Goal: Task Accomplishment & Management: Use online tool/utility

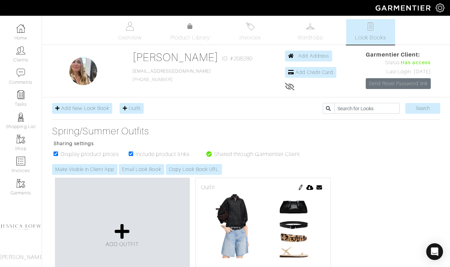
scroll to position [112, 0]
click at [121, 232] on icon at bounding box center [122, 231] width 15 height 17
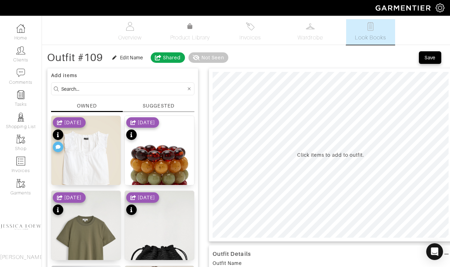
click at [72, 89] on input at bounding box center [123, 89] width 125 height 9
type input "staud"
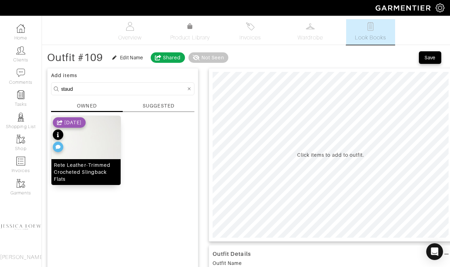
click at [88, 155] on img at bounding box center [85, 162] width 69 height 92
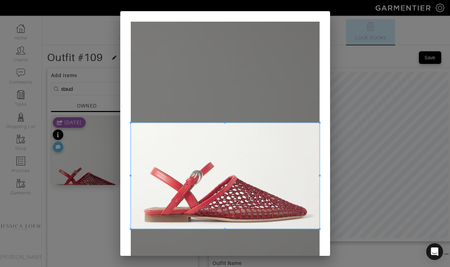
click at [242, 165] on span at bounding box center [225, 176] width 189 height 106
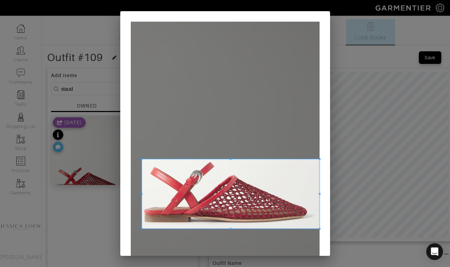
click at [142, 159] on span at bounding box center [141, 159] width 2 height 2
click at [318, 194] on span at bounding box center [319, 194] width 2 height 2
click at [308, 196] on div at bounding box center [224, 194] width 167 height 70
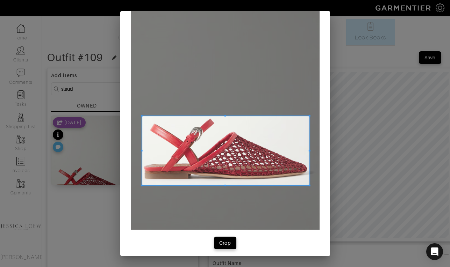
scroll to position [47, 0]
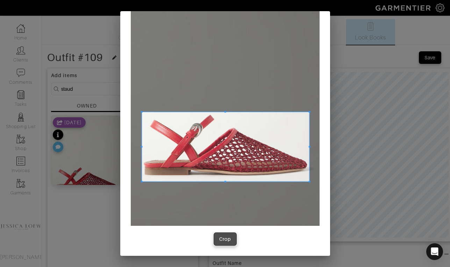
click at [231, 239] on span "Crop" at bounding box center [225, 239] width 15 height 7
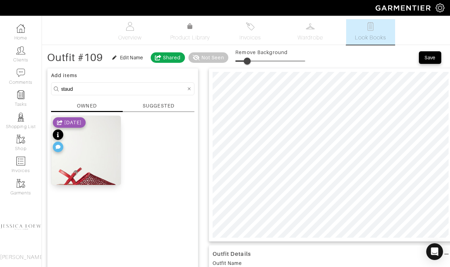
type input "22"
drag, startPoint x: 244, startPoint y: 60, endPoint x: 252, endPoint y: 63, distance: 8.1
click at [252, 63] on span at bounding box center [270, 61] width 70 height 10
click at [142, 86] on input "staud" at bounding box center [123, 89] width 125 height 9
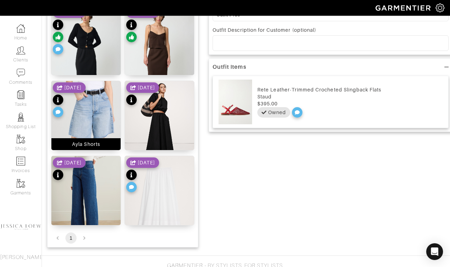
scroll to position [261, 0]
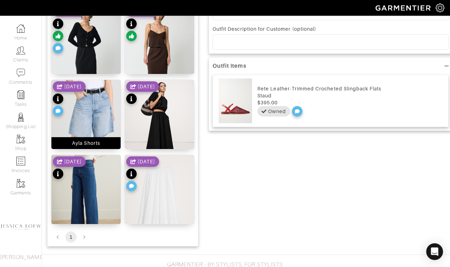
click at [102, 117] on img at bounding box center [85, 116] width 69 height 73
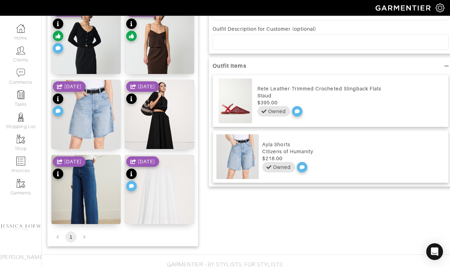
scroll to position [0, 0]
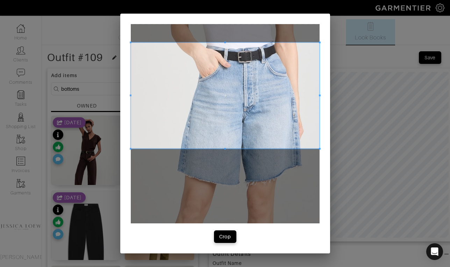
click at [262, 91] on span at bounding box center [225, 96] width 189 height 106
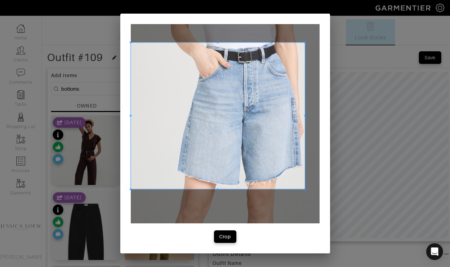
click at [304, 190] on span at bounding box center [305, 190] width 2 height 2
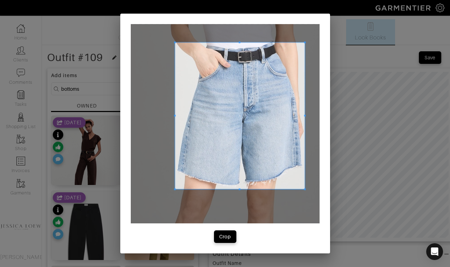
click at [175, 123] on div at bounding box center [240, 116] width 130 height 147
click at [225, 242] on button "Crop" at bounding box center [225, 237] width 22 height 13
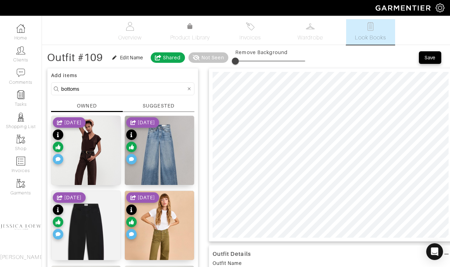
click at [81, 89] on input "bottoms" at bounding box center [123, 89] width 125 height 9
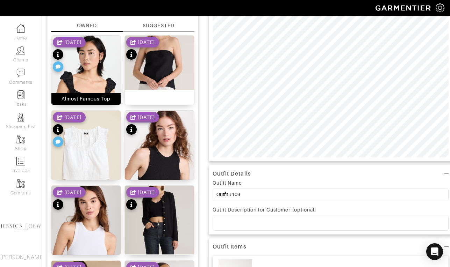
scroll to position [91, 0]
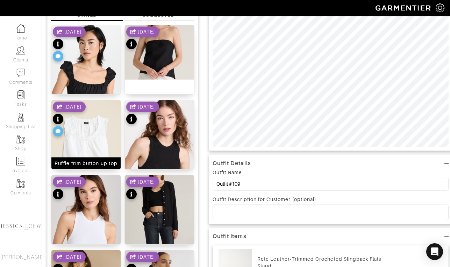
click at [73, 142] on img at bounding box center [85, 143] width 69 height 87
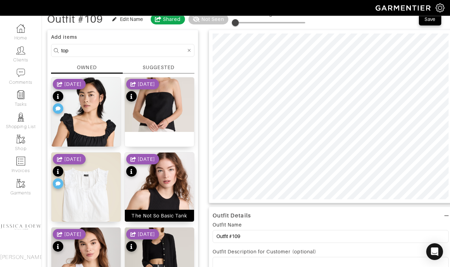
scroll to position [0, 0]
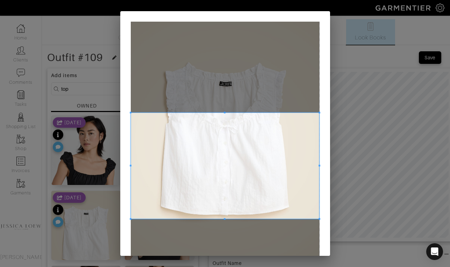
click at [234, 169] on span at bounding box center [225, 166] width 189 height 106
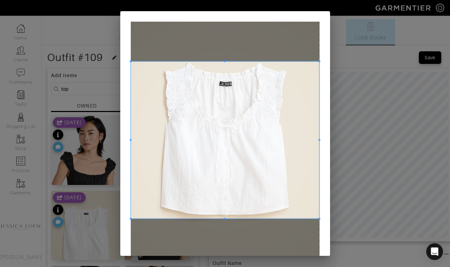
click at [228, 61] on div at bounding box center [225, 139] width 189 height 157
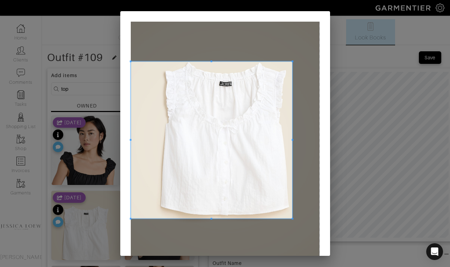
click at [292, 140] on span at bounding box center [292, 140] width 2 height 2
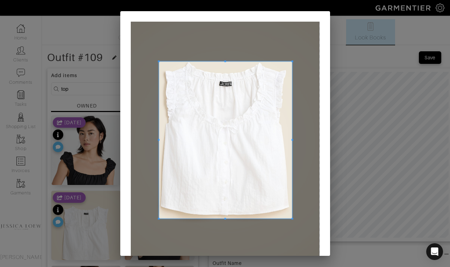
click at [159, 144] on div at bounding box center [225, 139] width 133 height 157
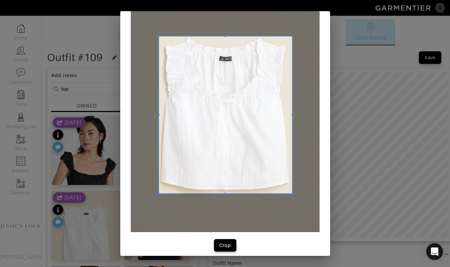
scroll to position [31, 0]
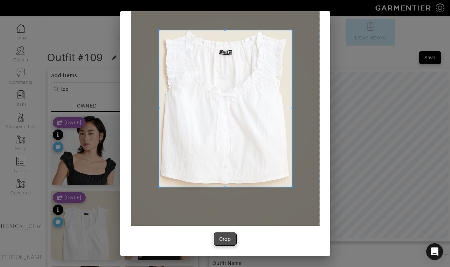
click at [225, 242] on div "Crop" at bounding box center [225, 239] width 12 height 7
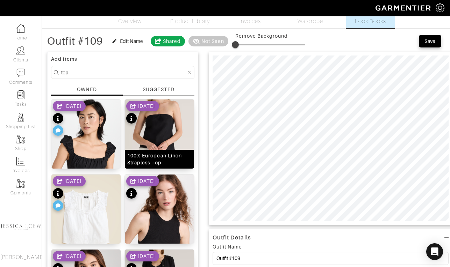
scroll to position [18, 0]
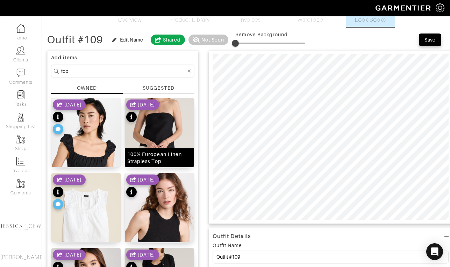
click at [167, 125] on img at bounding box center [159, 125] width 69 height 54
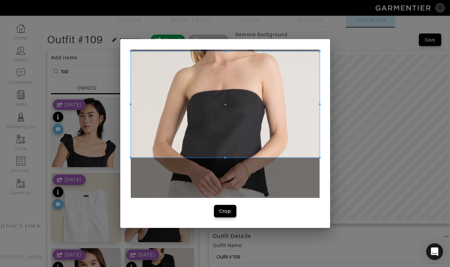
click at [209, 134] on span at bounding box center [225, 104] width 189 height 106
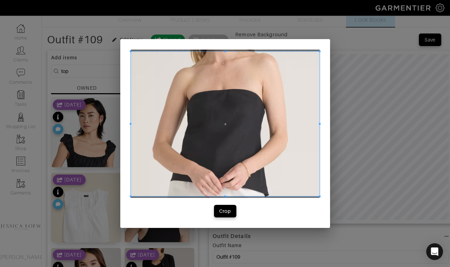
click at [222, 198] on div "Crop" at bounding box center [225, 133] width 210 height 189
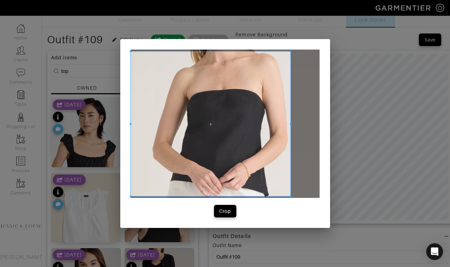
click at [290, 125] on span at bounding box center [291, 123] width 2 height 145
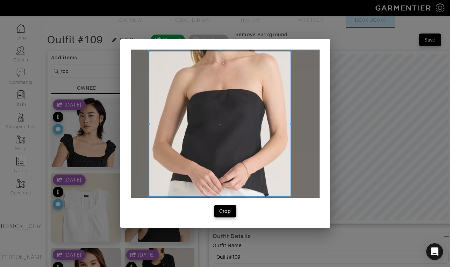
click at [149, 126] on div at bounding box center [219, 123] width 141 height 145
click at [222, 216] on button "Crop" at bounding box center [225, 211] width 22 height 13
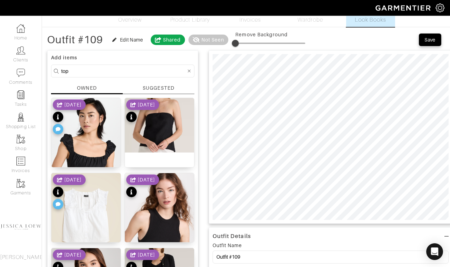
scroll to position [19, 0]
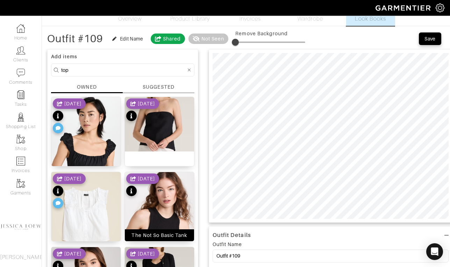
click at [175, 204] on img at bounding box center [159, 233] width 69 height 123
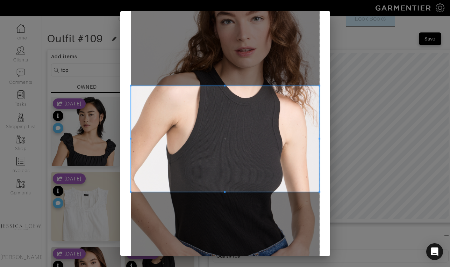
scroll to position [51, 0]
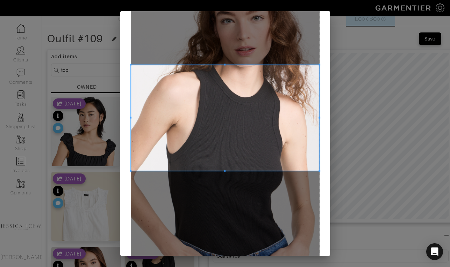
click at [254, 116] on span at bounding box center [225, 118] width 189 height 106
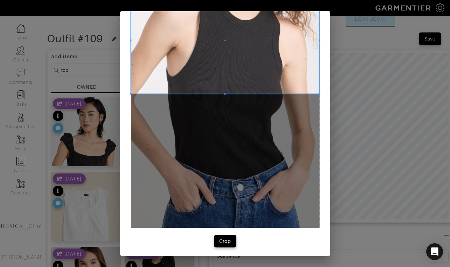
scroll to position [130, 0]
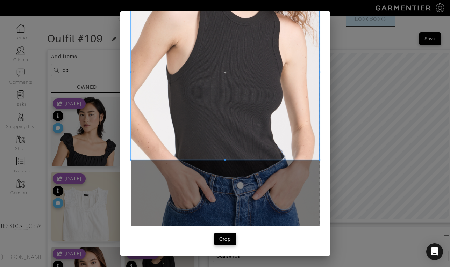
click at [233, 159] on div at bounding box center [225, 72] width 189 height 174
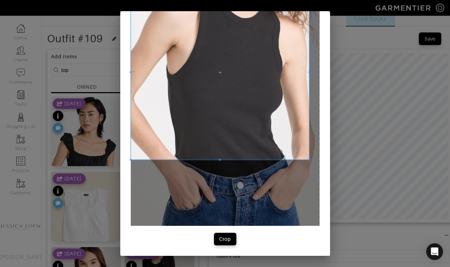
click at [309, 75] on div at bounding box center [220, 72] width 178 height 174
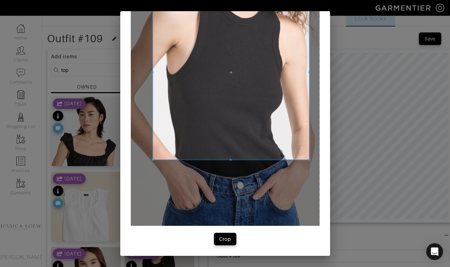
click at [153, 74] on div at bounding box center [231, 72] width 156 height 174
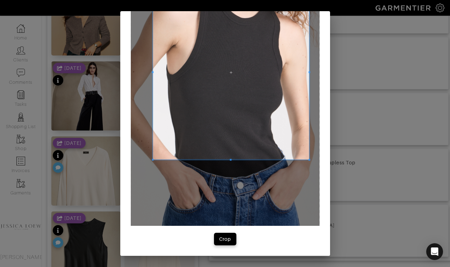
scroll to position [358, 0]
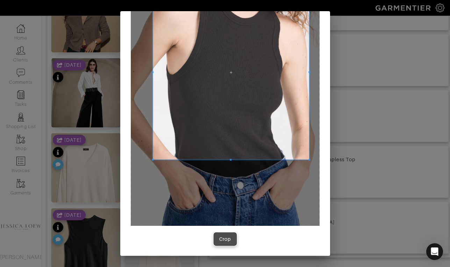
click at [219, 240] on span "Crop" at bounding box center [225, 239] width 15 height 7
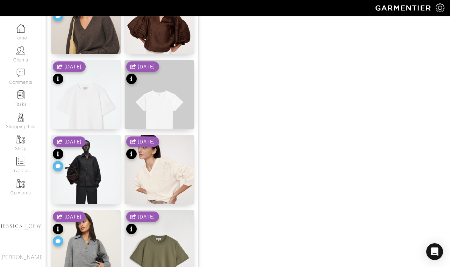
scroll to position [732, 0]
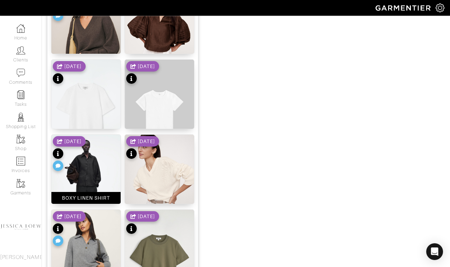
click at [99, 167] on img at bounding box center [85, 187] width 69 height 104
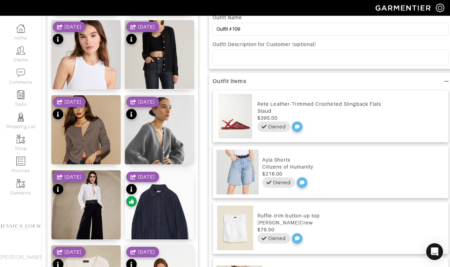
scroll to position [0, 0]
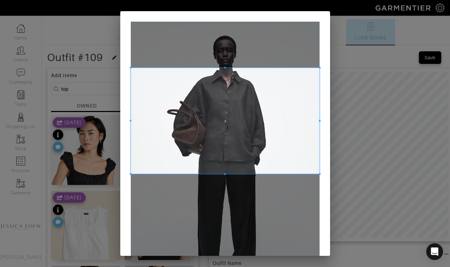
click at [239, 106] on span at bounding box center [225, 121] width 189 height 106
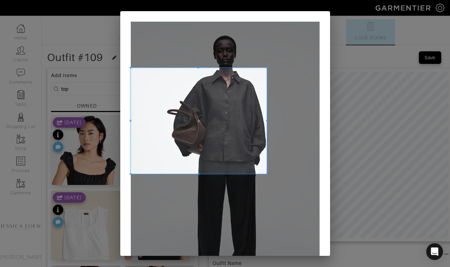
click at [267, 120] on div at bounding box center [199, 121] width 136 height 106
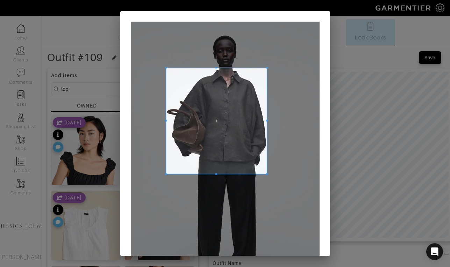
click at [166, 122] on span at bounding box center [166, 121] width 2 height 106
click at [215, 164] on span at bounding box center [216, 164] width 2 height 2
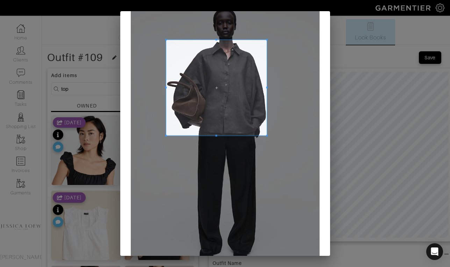
scroll to position [79, 0]
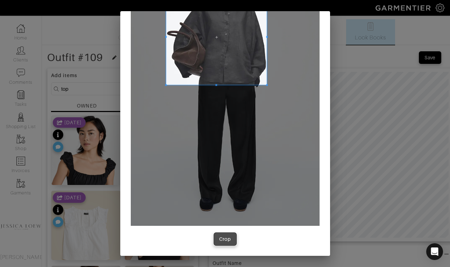
click at [220, 236] on div "Crop" at bounding box center [225, 239] width 12 height 7
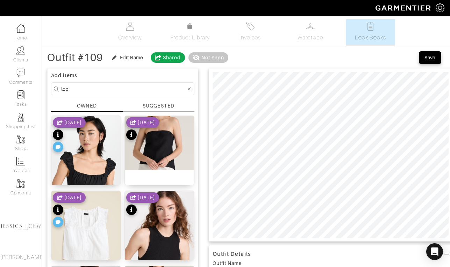
click at [123, 86] on input "top" at bounding box center [123, 89] width 125 height 9
type input "bag"
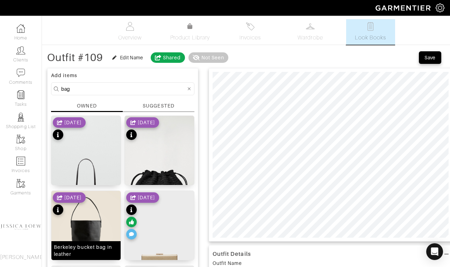
click at [103, 223] on img at bounding box center [85, 234] width 69 height 87
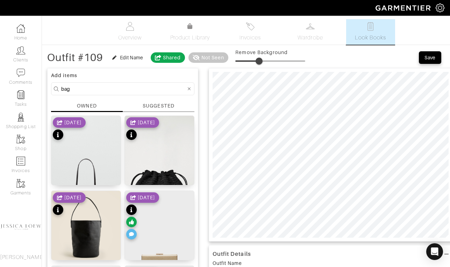
drag, startPoint x: 245, startPoint y: 61, endPoint x: 260, endPoint y: 63, distance: 15.2
click at [260, 63] on span at bounding box center [270, 61] width 70 height 10
type input "22"
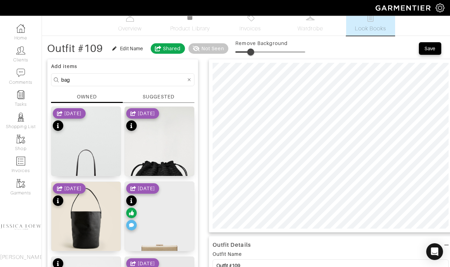
scroll to position [17, 0]
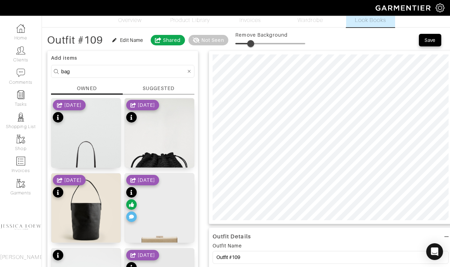
click at [130, 67] on input "bag" at bounding box center [123, 71] width 125 height 9
type input "belt"
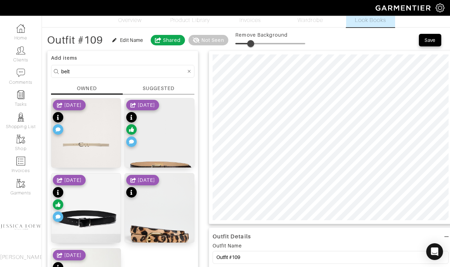
click at [86, 218] on div "[DATE]" at bounding box center [69, 199] width 33 height 49
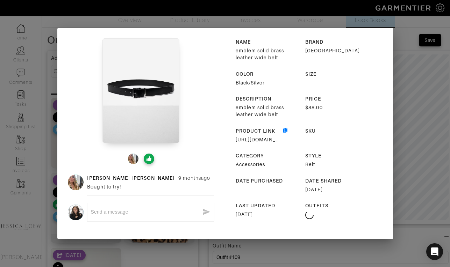
click at [412, 96] on div "Maria Handberg 9 months ago Bought to try! x NAME emblem solid brass leather wi…" at bounding box center [225, 133] width 450 height 267
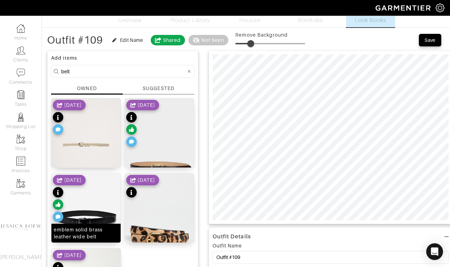
click at [100, 207] on img at bounding box center [85, 221] width 69 height 94
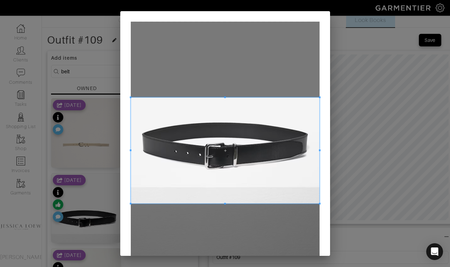
click at [318, 202] on span at bounding box center [225, 150] width 189 height 106
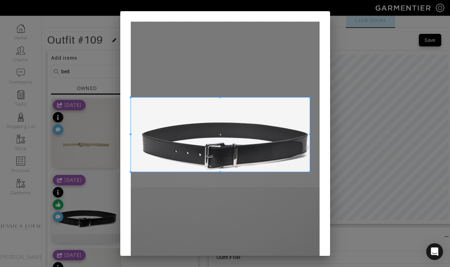
click at [309, 171] on span at bounding box center [310, 172] width 2 height 2
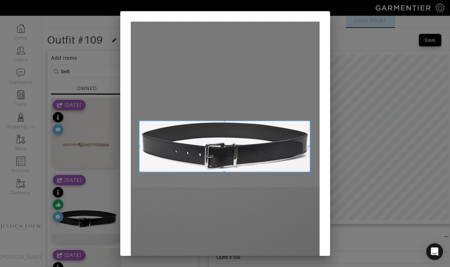
click at [139, 120] on span at bounding box center [139, 121] width 2 height 2
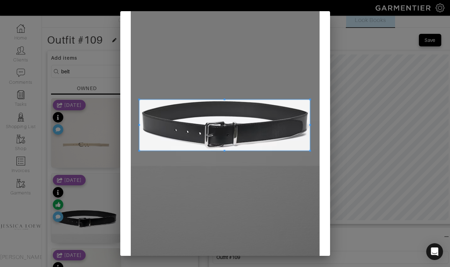
scroll to position [53, 0]
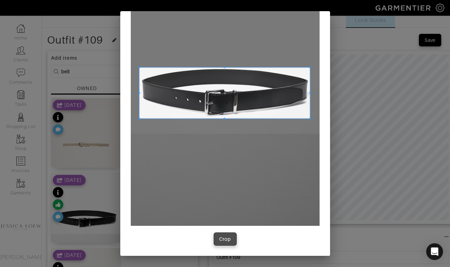
click at [220, 240] on div "Crop" at bounding box center [225, 239] width 12 height 7
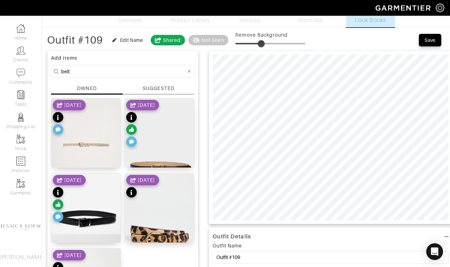
type input "35"
drag, startPoint x: 243, startPoint y: 43, endPoint x: 261, endPoint y: 50, distance: 18.6
click at [261, 47] on span at bounding box center [259, 43] width 7 height 7
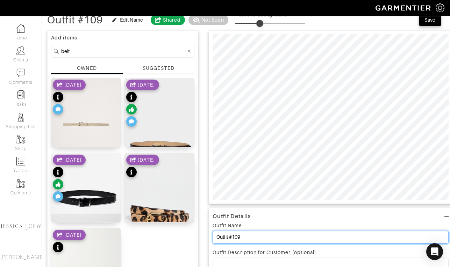
click at [264, 232] on input "Outfit #109" at bounding box center [330, 237] width 236 height 13
click at [262, 239] on input "Outfit #109" at bounding box center [330, 237] width 236 height 13
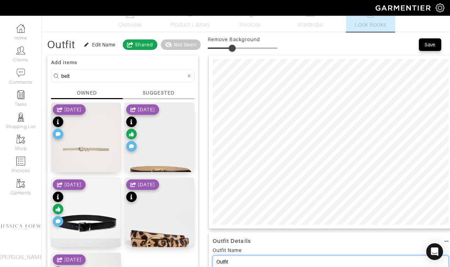
scroll to position [0, 0]
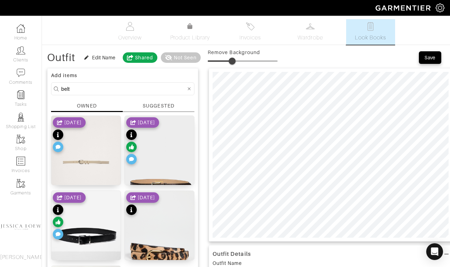
type input "Outfit"
click at [428, 53] on button "Save" at bounding box center [429, 57] width 22 height 13
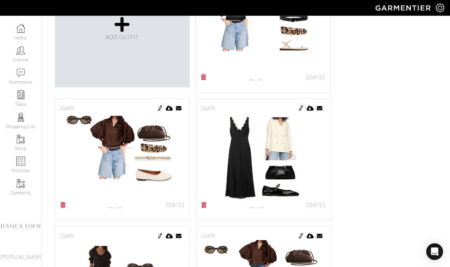
scroll to position [187, 0]
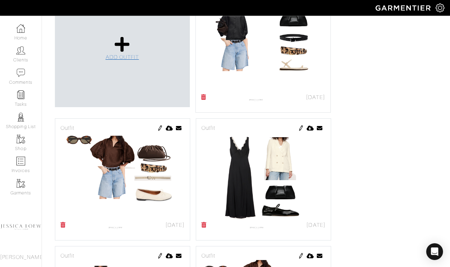
drag, startPoint x: 158, startPoint y: 54, endPoint x: 124, endPoint y: 43, distance: 36.3
click at [124, 43] on icon at bounding box center [122, 44] width 15 height 17
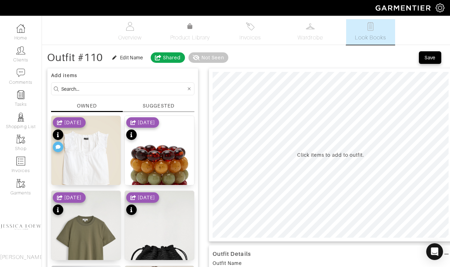
click at [102, 89] on input at bounding box center [123, 89] width 125 height 9
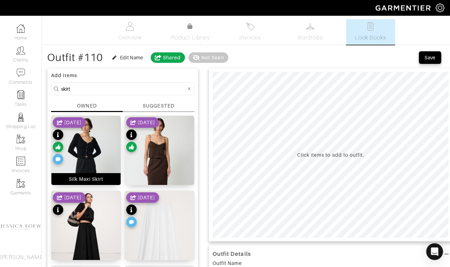
click at [99, 161] on img at bounding box center [85, 168] width 69 height 104
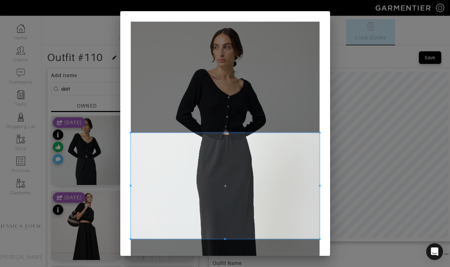
click at [197, 194] on span at bounding box center [225, 186] width 189 height 106
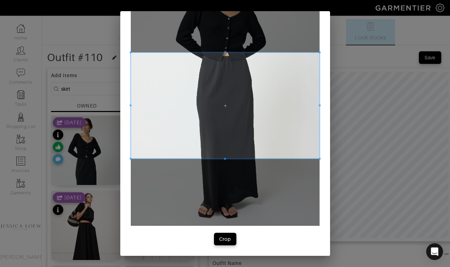
scroll to position [78, 0]
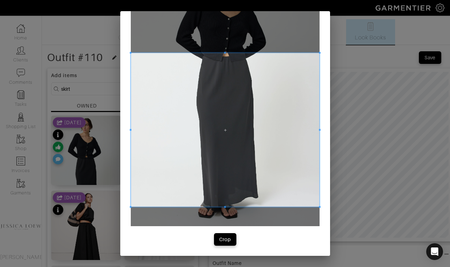
click at [220, 207] on div at bounding box center [225, 130] width 189 height 154
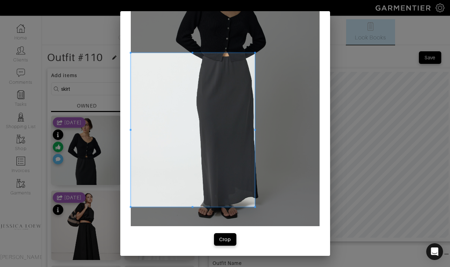
click at [255, 145] on span at bounding box center [255, 130] width 2 height 154
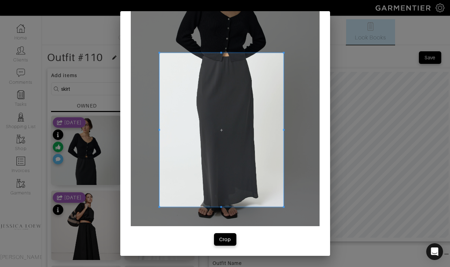
click at [196, 95] on span at bounding box center [221, 130] width 124 height 154
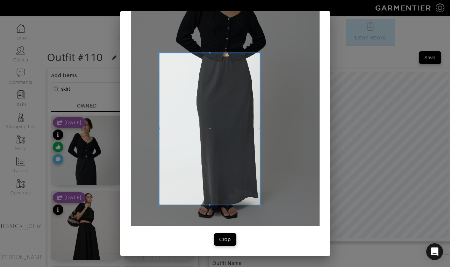
click at [259, 205] on span at bounding box center [260, 205] width 2 height 2
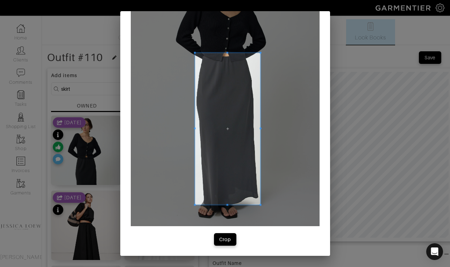
click at [195, 133] on div at bounding box center [227, 129] width 65 height 152
click at [221, 245] on button "Crop" at bounding box center [225, 239] width 22 height 13
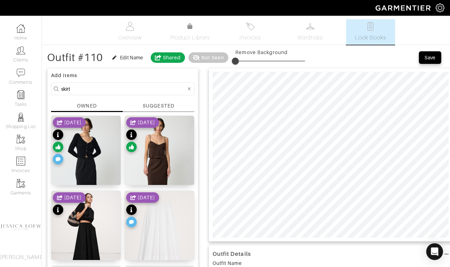
click at [106, 91] on input "skirt" at bounding box center [123, 89] width 125 height 9
type input "shoes"
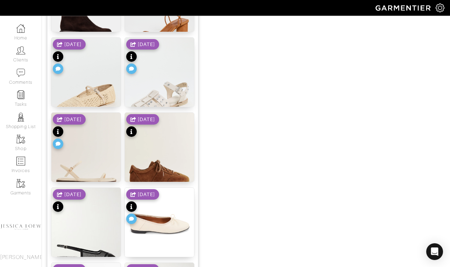
scroll to position [725, 0]
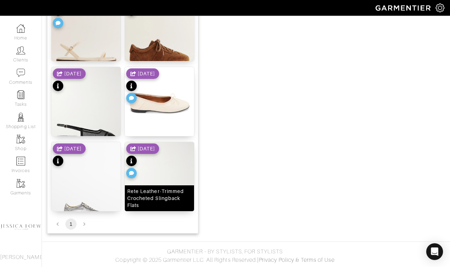
click at [173, 175] on img at bounding box center [159, 188] width 69 height 92
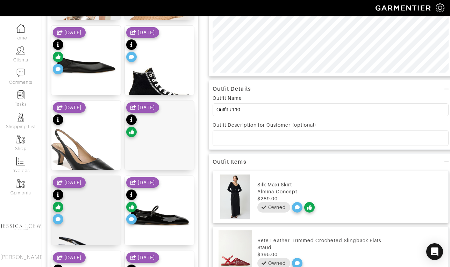
scroll to position [0, 0]
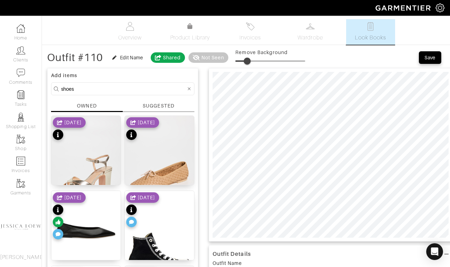
type input "18"
drag, startPoint x: 243, startPoint y: 61, endPoint x: 249, endPoint y: 63, distance: 5.4
click at [249, 63] on span at bounding box center [246, 61] width 7 height 7
click at [103, 91] on input "shoes" at bounding box center [123, 89] width 125 height 9
type input "top"
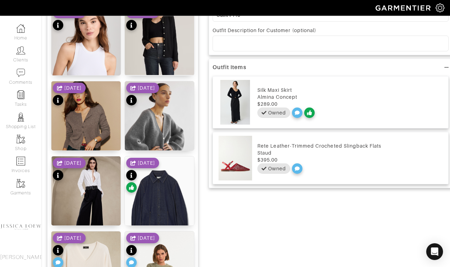
scroll to position [269, 0]
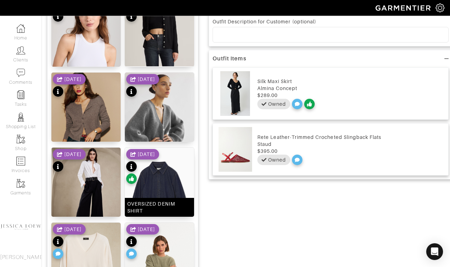
click at [159, 189] on img at bounding box center [159, 200] width 69 height 104
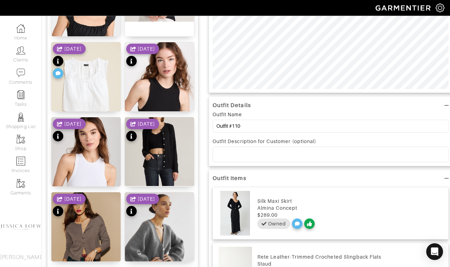
scroll to position [0, 0]
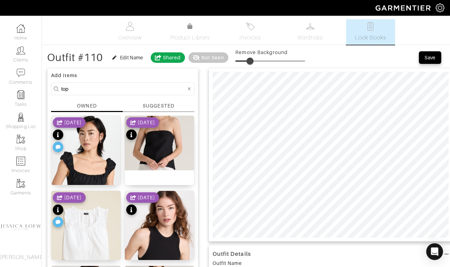
click at [251, 59] on span at bounding box center [249, 61] width 7 height 7
click at [253, 64] on span at bounding box center [251, 61] width 7 height 7
type input "21"
click at [97, 90] on input "top" at bounding box center [123, 89] width 125 height 9
type input "bag"
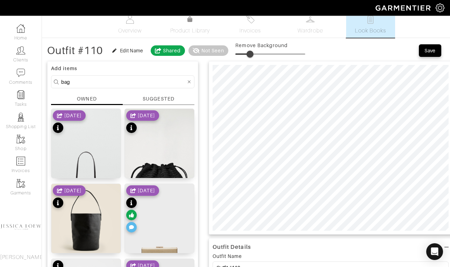
scroll to position [7, 0]
click at [86, 209] on div "[DATE]" at bounding box center [69, 197] width 33 height 24
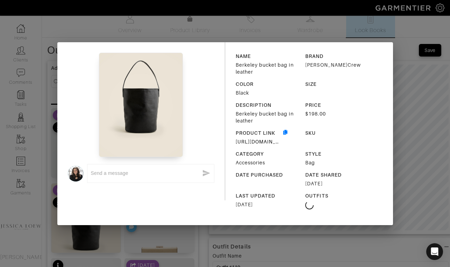
click at [153, 236] on div "x NAME Berkeley bucket bag in leather BRAND J.Crew COLOR Black SIZE DESCRIPTION…" at bounding box center [225, 133] width 450 height 267
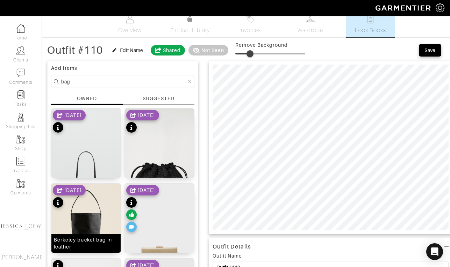
click at [92, 230] on img at bounding box center [85, 227] width 69 height 87
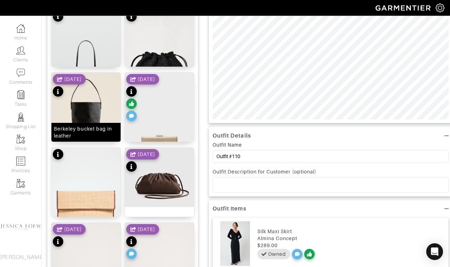
scroll to position [147, 0]
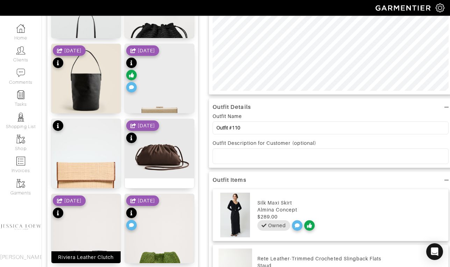
click at [93, 239] on img at bounding box center [85, 240] width 69 height 92
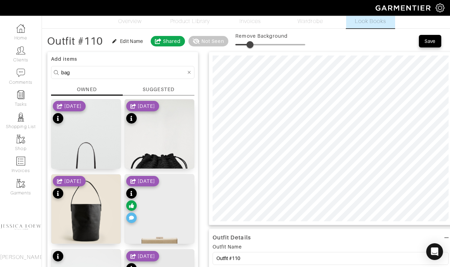
scroll to position [15, 0]
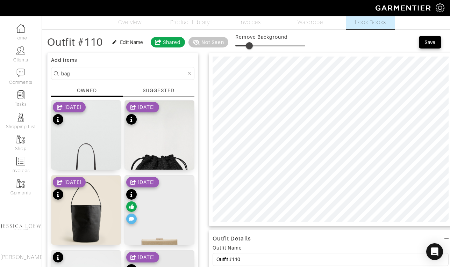
click at [250, 48] on span at bounding box center [249, 45] width 7 height 7
type input "41"
drag, startPoint x: 248, startPoint y: 47, endPoint x: 264, endPoint y: 52, distance: 17.4
click at [264, 49] on span at bounding box center [263, 45] width 7 height 7
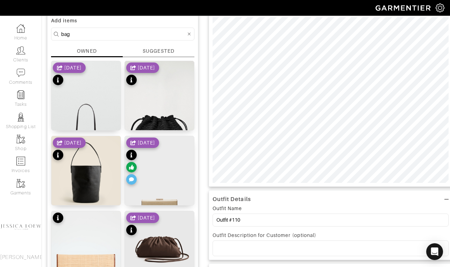
scroll to position [58, 0]
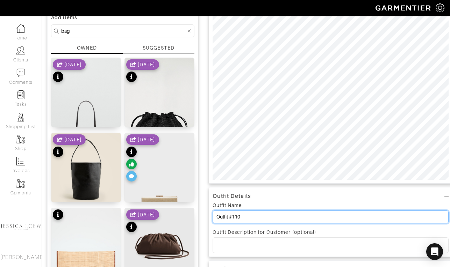
click at [249, 216] on input "Outfit #110" at bounding box center [330, 217] width 236 height 13
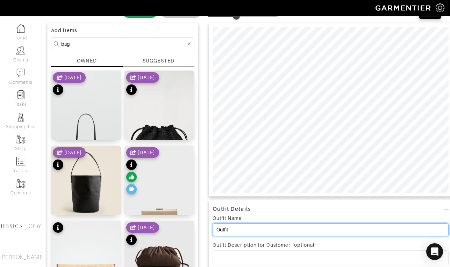
scroll to position [0, 0]
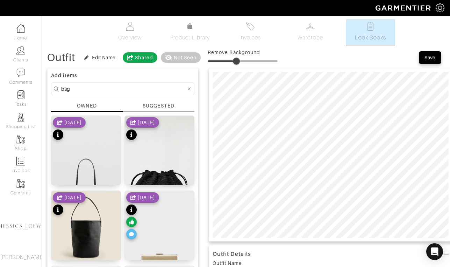
type input "Outfit"
click at [426, 59] on div "Save" at bounding box center [429, 57] width 11 height 7
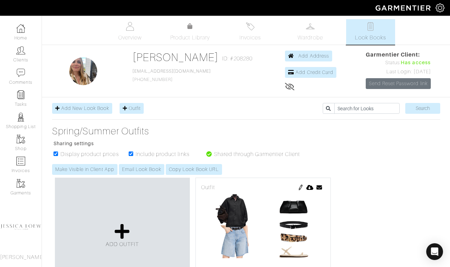
click at [426, 59] on span "Has access" at bounding box center [415, 63] width 30 height 8
click at [124, 227] on icon at bounding box center [122, 231] width 15 height 17
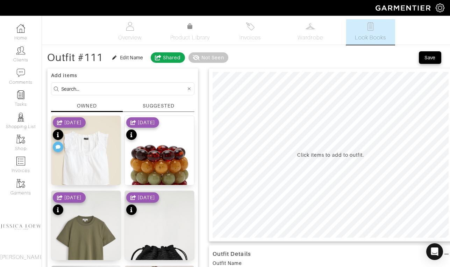
click at [105, 89] on input at bounding box center [123, 89] width 125 height 9
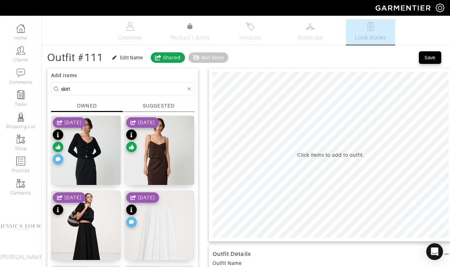
click at [83, 154] on div "[DATE]" at bounding box center [69, 141] width 33 height 49
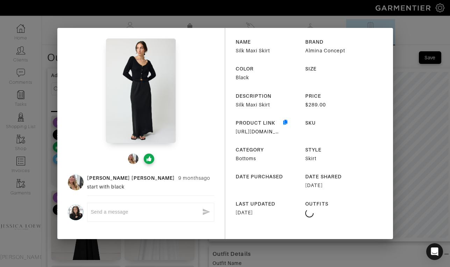
click at [420, 111] on div "Maria Handberg 9 months ago start with black x NAME Silk Maxi Skirt BRAND Almin…" at bounding box center [225, 133] width 450 height 267
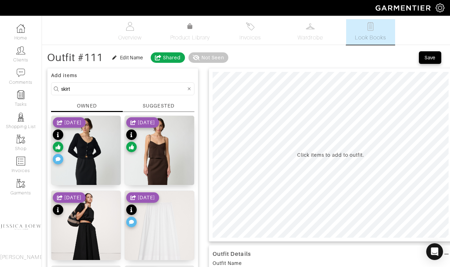
click at [73, 162] on div "[DATE]" at bounding box center [69, 141] width 33 height 49
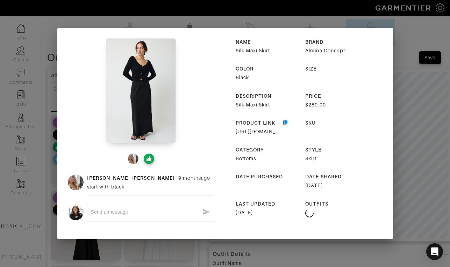
click at [414, 117] on div "Maria Handberg 9 months ago start with black x NAME Silk Maxi Skirt BRAND Almin…" at bounding box center [225, 133] width 450 height 267
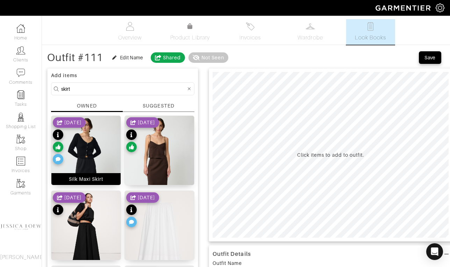
click at [106, 151] on img at bounding box center [85, 168] width 69 height 104
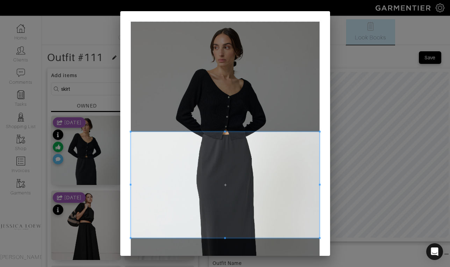
click at [207, 186] on span at bounding box center [225, 185] width 189 height 106
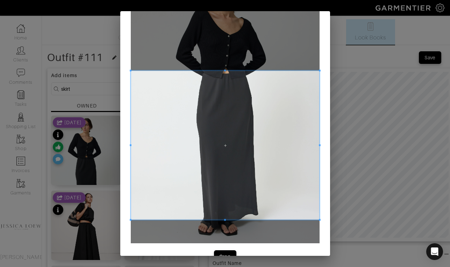
click at [218, 220] on div at bounding box center [225, 145] width 189 height 149
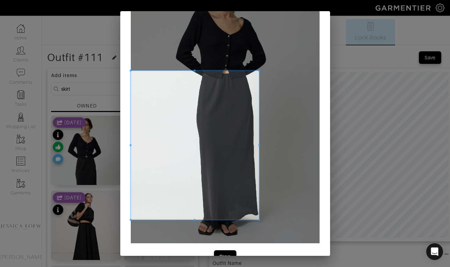
click at [259, 145] on div at bounding box center [195, 145] width 129 height 149
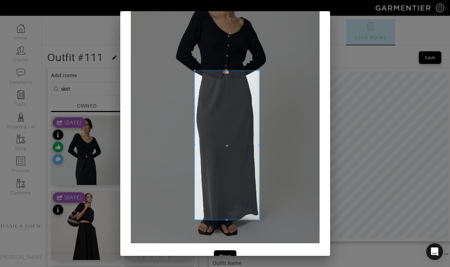
click at [194, 146] on span at bounding box center [194, 145] width 2 height 2
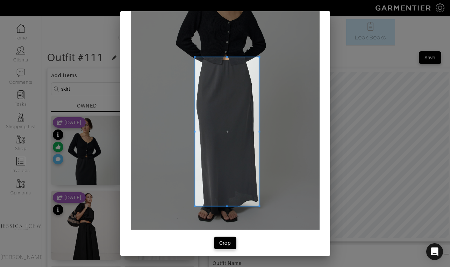
scroll to position [79, 0]
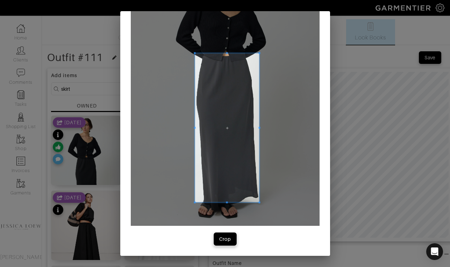
click at [222, 244] on button "Crop" at bounding box center [225, 239] width 22 height 13
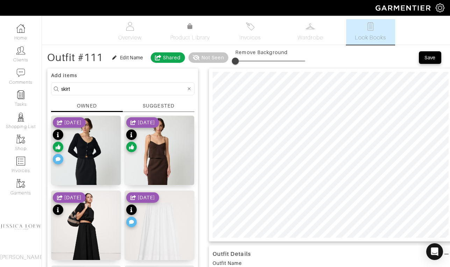
click at [90, 89] on input "skirt" at bounding box center [123, 89] width 125 height 9
type input "shoe"
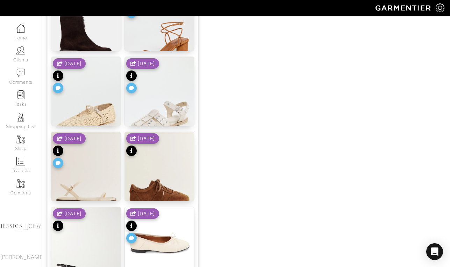
scroll to position [725, 0]
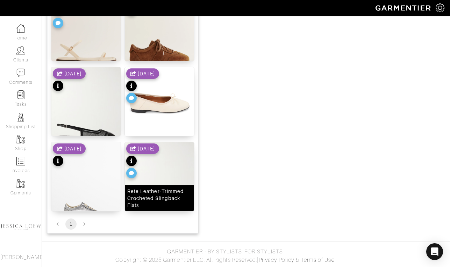
click at [171, 177] on img at bounding box center [159, 188] width 69 height 92
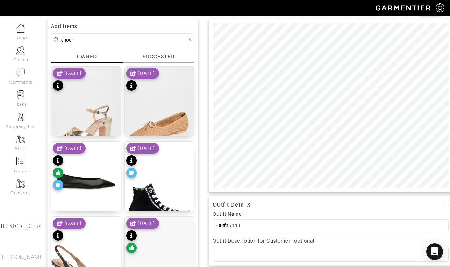
scroll to position [1, 0]
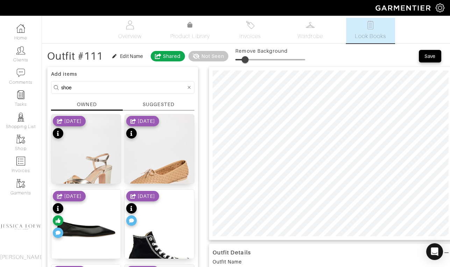
type input "16"
drag, startPoint x: 243, startPoint y: 59, endPoint x: 248, endPoint y: 60, distance: 4.2
click at [248, 60] on span at bounding box center [246, 59] width 7 height 7
click at [81, 85] on input "shoe" at bounding box center [123, 87] width 125 height 9
type input "belt"
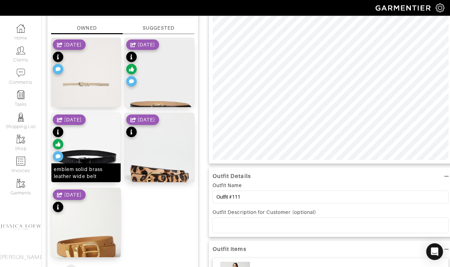
scroll to position [76, 0]
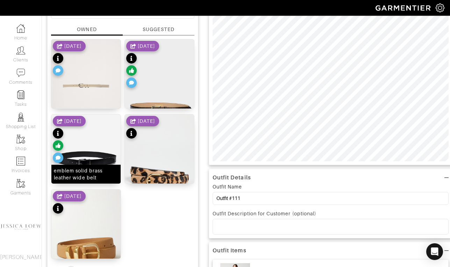
click at [104, 154] on img at bounding box center [85, 162] width 69 height 94
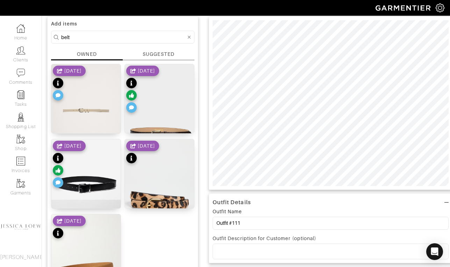
scroll to position [13, 0]
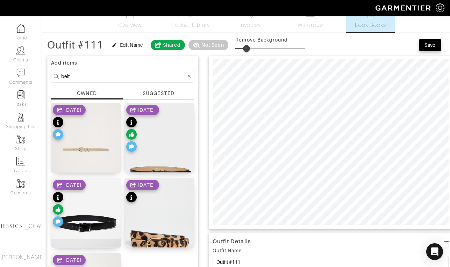
type input "19"
click at [249, 47] on span at bounding box center [248, 48] width 7 height 7
click at [100, 71] on form "belt" at bounding box center [122, 76] width 143 height 13
click at [100, 79] on input "belt" at bounding box center [123, 76] width 125 height 9
click at [95, 73] on input "belt" at bounding box center [123, 76] width 125 height 9
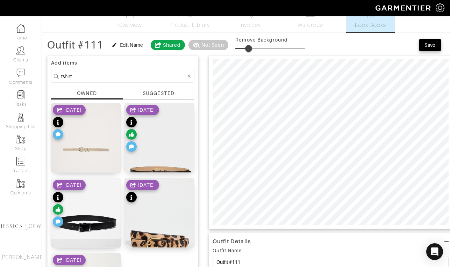
type input "tshirt"
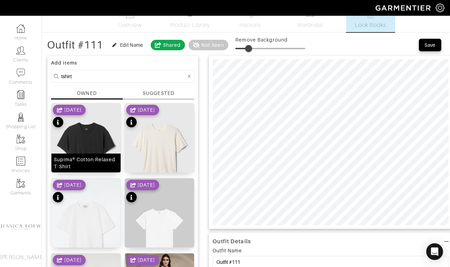
click at [93, 130] on img at bounding box center [85, 149] width 69 height 92
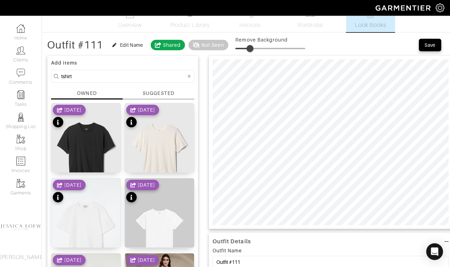
type input "22"
click at [252, 49] on span at bounding box center [250, 48] width 7 height 7
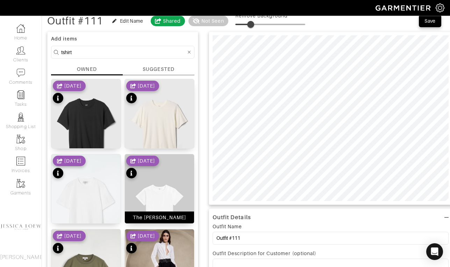
scroll to position [0, 0]
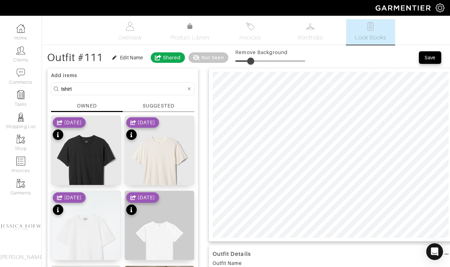
click at [144, 89] on input "tshirt" at bounding box center [123, 89] width 125 height 9
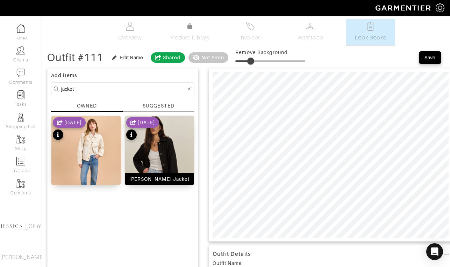
click at [173, 144] on img at bounding box center [159, 162] width 69 height 92
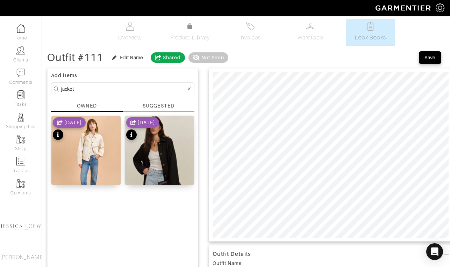
click at [162, 87] on input "jacket" at bounding box center [123, 89] width 125 height 9
type input "bag"
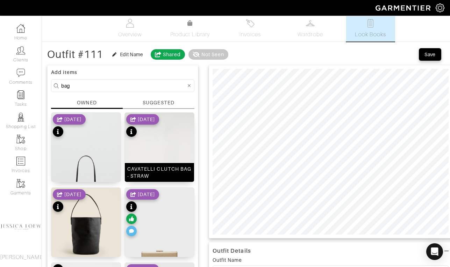
scroll to position [53, 0]
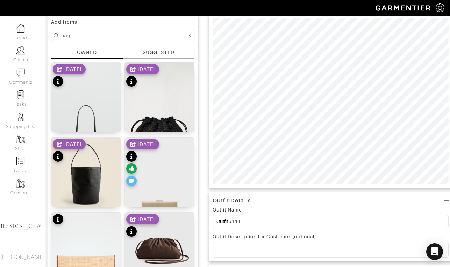
click at [226, 248] on p at bounding box center [330, 250] width 225 height 6
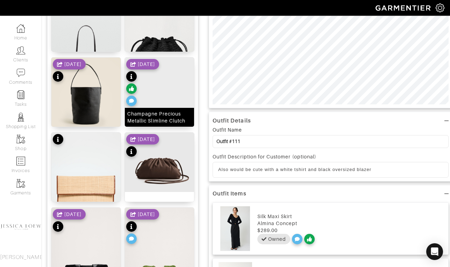
scroll to position [254, 0]
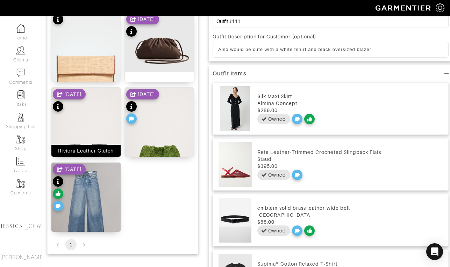
click at [106, 122] on img at bounding box center [85, 134] width 69 height 92
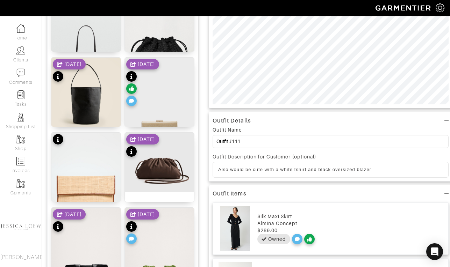
scroll to position [0, 0]
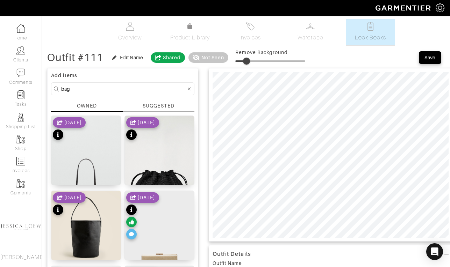
type input "18"
drag, startPoint x: 242, startPoint y: 63, endPoint x: 249, endPoint y: 63, distance: 6.3
click at [249, 63] on span at bounding box center [247, 61] width 7 height 7
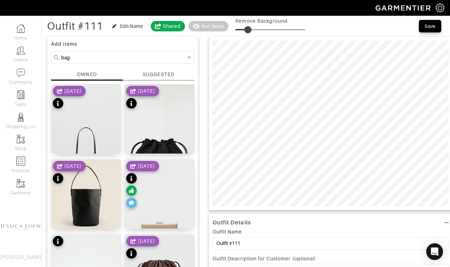
scroll to position [33, 0]
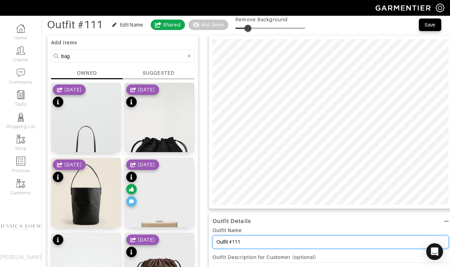
click at [246, 244] on input "Outfit #111" at bounding box center [330, 242] width 236 height 13
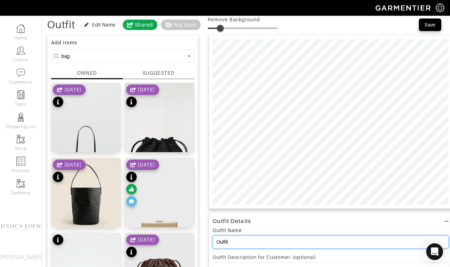
type input "Outfit"
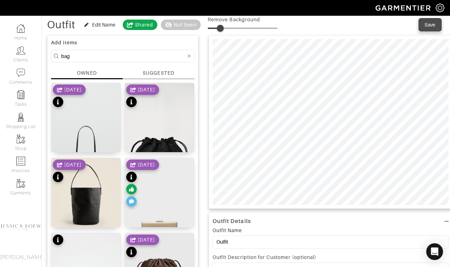
click at [432, 24] on div "Save" at bounding box center [429, 24] width 11 height 7
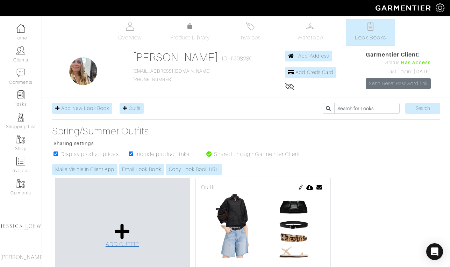
click at [124, 232] on icon at bounding box center [122, 231] width 15 height 17
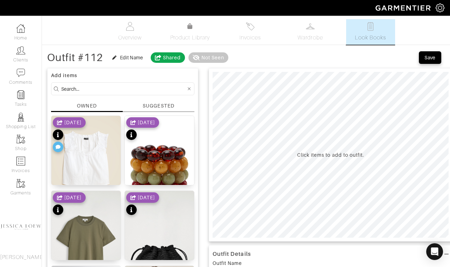
click at [134, 88] on input at bounding box center [123, 89] width 125 height 9
type input "jeans"
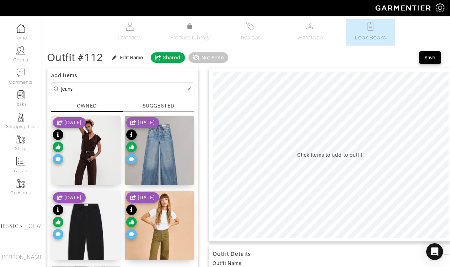
click at [159, 147] on div "[DATE]" at bounding box center [142, 141] width 33 height 49
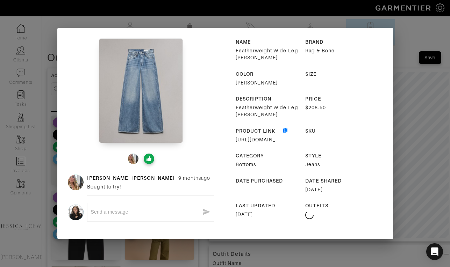
click at [401, 86] on div "[PERSON_NAME] [DATE] Bought to try! x NAME Featherweight Wide-Leg [PERSON_NAME]…" at bounding box center [225, 133] width 450 height 267
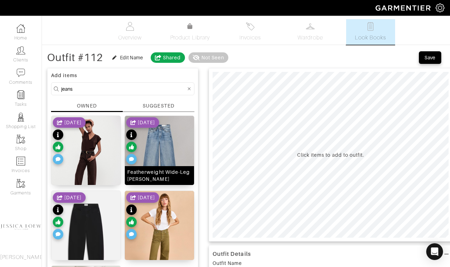
click at [167, 143] on img at bounding box center [159, 159] width 69 height 87
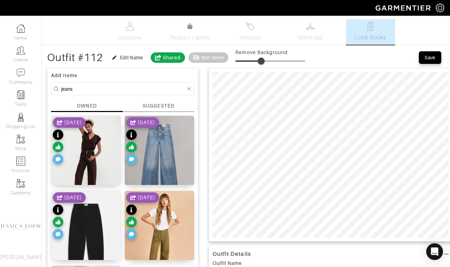
type input "36"
drag, startPoint x: 243, startPoint y: 59, endPoint x: 261, endPoint y: 56, distance: 17.8
click at [261, 58] on span at bounding box center [260, 61] width 7 height 7
click at [109, 90] on input "jeans" at bounding box center [123, 89] width 125 height 9
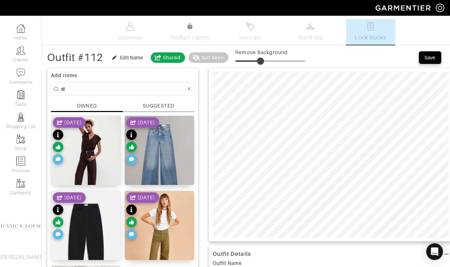
type input "staud"
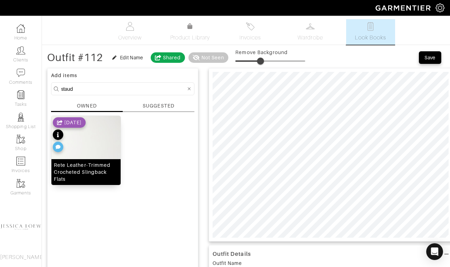
click at [108, 159] on div "Rete Leather-Trimmed Crocheted Slingback Flats" at bounding box center [85, 172] width 69 height 26
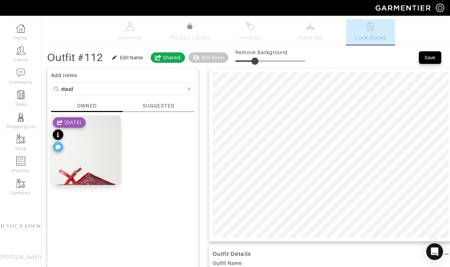
drag, startPoint x: 262, startPoint y: 63, endPoint x: 256, endPoint y: 63, distance: 5.9
click at [256, 63] on span at bounding box center [254, 61] width 7 height 7
type input "28"
click at [137, 89] on input "staud" at bounding box center [123, 89] width 125 height 9
type input "tank"
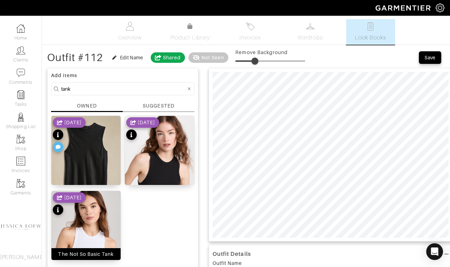
click at [87, 230] on img at bounding box center [85, 252] width 69 height 123
type input "28"
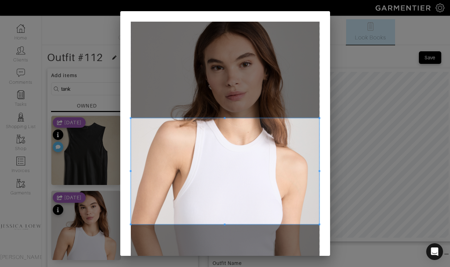
click at [224, 143] on span at bounding box center [225, 171] width 189 height 106
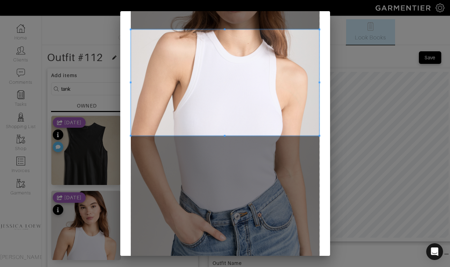
scroll to position [89, 0]
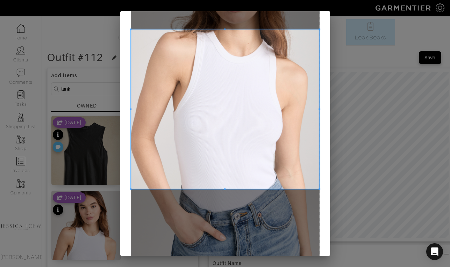
click at [226, 189] on div at bounding box center [225, 110] width 189 height 160
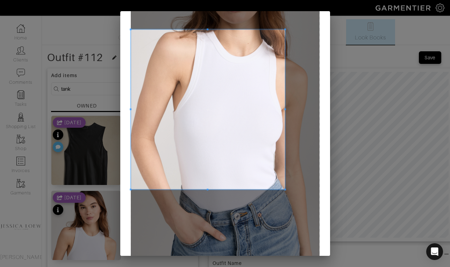
click at [284, 114] on div at bounding box center [208, 110] width 154 height 160
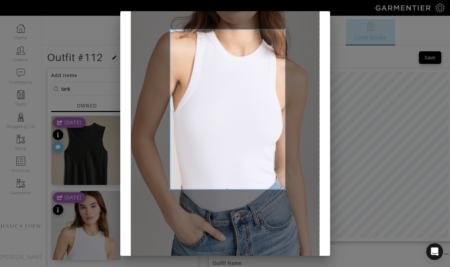
click at [169, 110] on span at bounding box center [170, 110] width 2 height 2
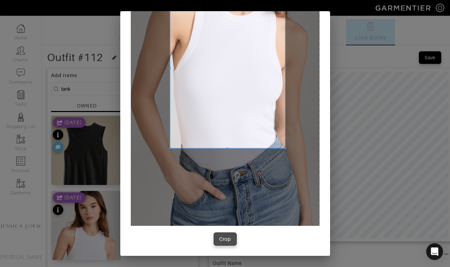
click at [225, 238] on div "Crop" at bounding box center [225, 239] width 12 height 7
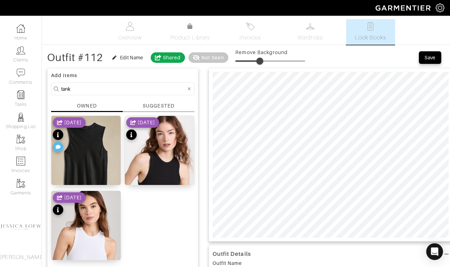
type input "36"
click at [261, 63] on span at bounding box center [260, 61] width 7 height 7
click at [160, 89] on input "tank" at bounding box center [123, 89] width 125 height 9
type input "top"
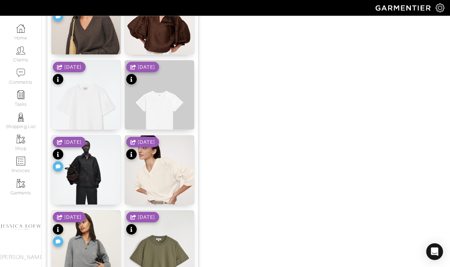
scroll to position [732, 0]
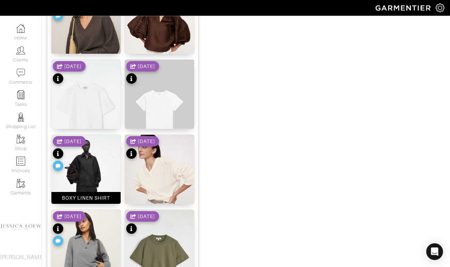
click at [102, 165] on img at bounding box center [85, 187] width 69 height 104
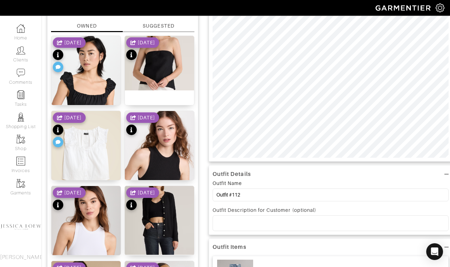
scroll to position [0, 0]
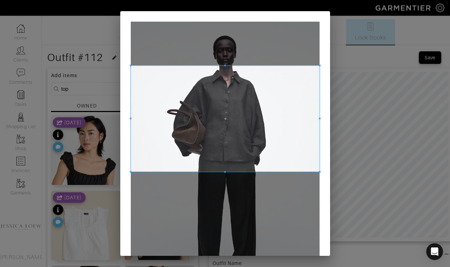
click at [237, 103] on span at bounding box center [225, 119] width 189 height 106
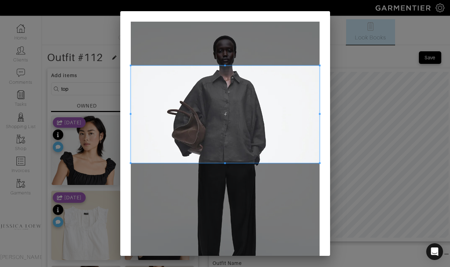
click at [223, 162] on div at bounding box center [225, 114] width 189 height 97
click at [226, 69] on div at bounding box center [225, 116] width 189 height 94
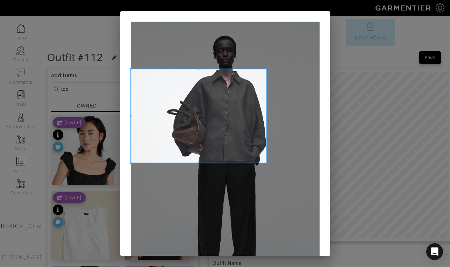
click at [266, 120] on div at bounding box center [199, 116] width 136 height 94
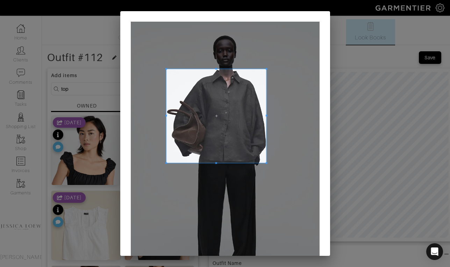
click at [166, 115] on span at bounding box center [166, 116] width 2 height 94
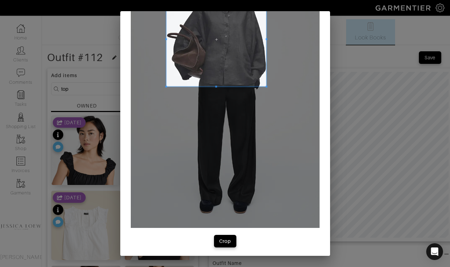
scroll to position [79, 0]
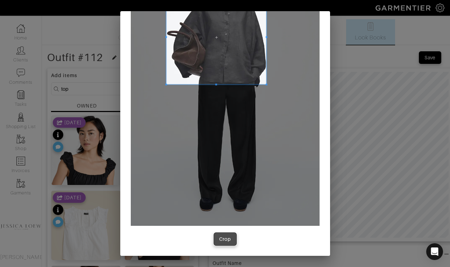
click at [228, 239] on div "Crop" at bounding box center [225, 239] width 12 height 7
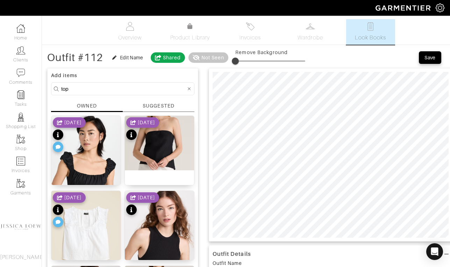
type input "10"
click at [243, 61] on span at bounding box center [242, 61] width 7 height 7
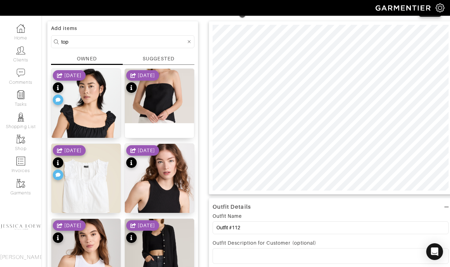
scroll to position [50, 0]
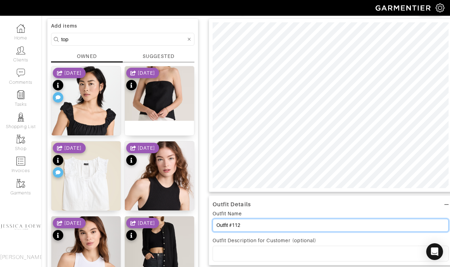
click at [246, 225] on input "Outfit #112" at bounding box center [330, 225] width 236 height 13
type input "Outfit"
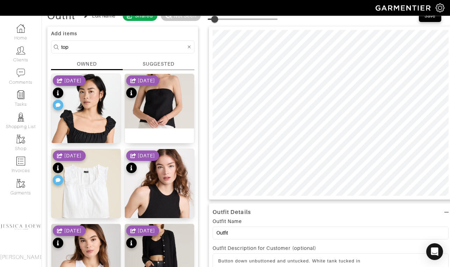
scroll to position [41, 0]
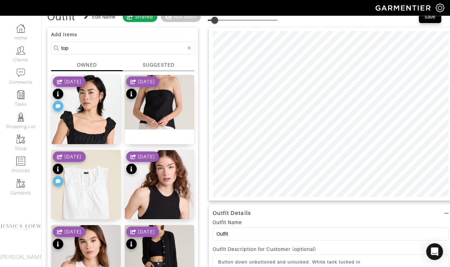
click at [72, 47] on input "top" at bounding box center [123, 48] width 125 height 9
type input "belt"
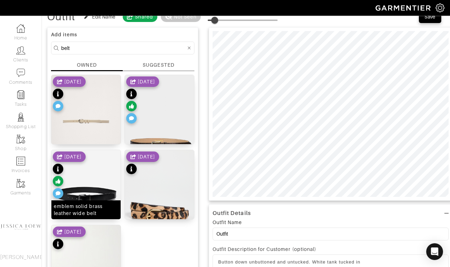
click at [98, 181] on img at bounding box center [85, 197] width 69 height 94
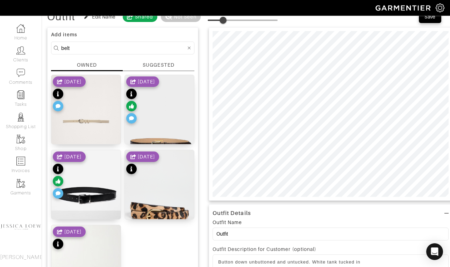
type input "24"
drag, startPoint x: 217, startPoint y: 20, endPoint x: 225, endPoint y: 22, distance: 8.6
click at [225, 22] on span at bounding box center [224, 20] width 7 height 7
click at [132, 48] on input "belt" at bounding box center [123, 48] width 125 height 9
type input "bag"
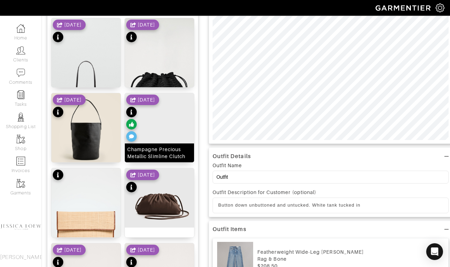
scroll to position [97, 0]
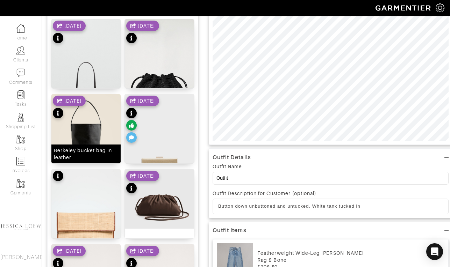
click at [91, 127] on img at bounding box center [85, 137] width 69 height 87
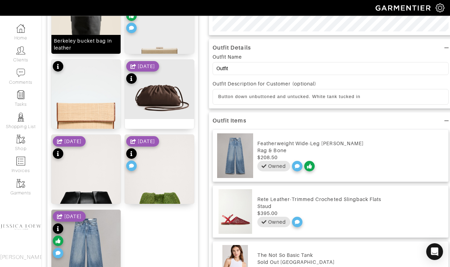
scroll to position [205, 0]
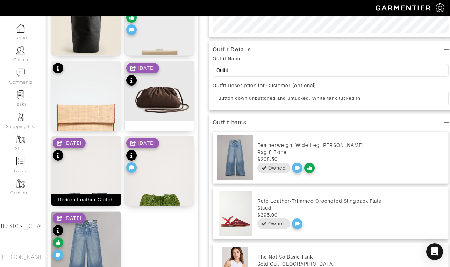
click at [80, 175] on img at bounding box center [85, 183] width 69 height 92
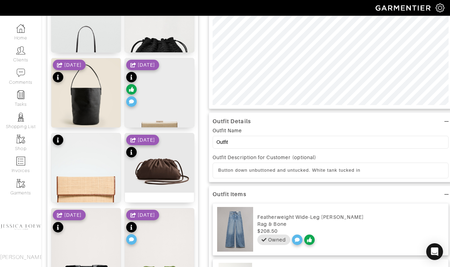
scroll to position [0, 0]
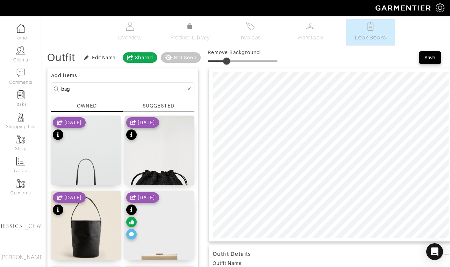
click at [227, 60] on span at bounding box center [226, 61] width 7 height 7
type input "39"
drag, startPoint x: 228, startPoint y: 61, endPoint x: 236, endPoint y: 64, distance: 8.2
click at [236, 64] on span at bounding box center [234, 61] width 7 height 7
click at [427, 58] on div "Save" at bounding box center [429, 57] width 11 height 7
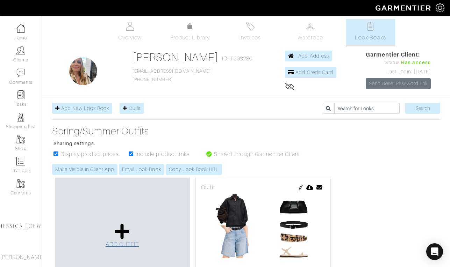
click at [122, 229] on icon at bounding box center [122, 231] width 15 height 17
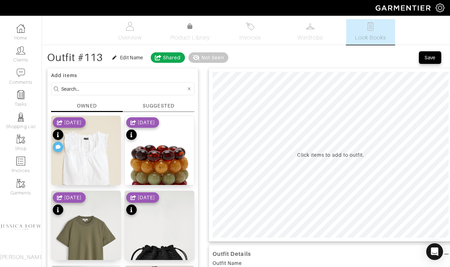
click at [109, 89] on input at bounding box center [123, 89] width 125 height 9
click at [71, 158] on img at bounding box center [85, 159] width 69 height 87
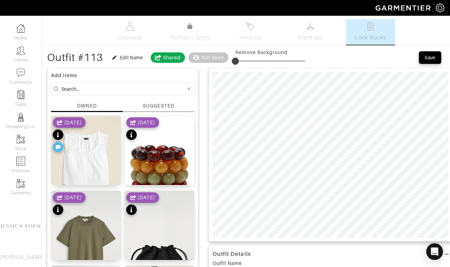
click at [149, 88] on input at bounding box center [123, 89] width 125 height 9
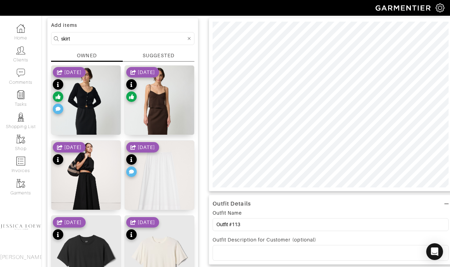
scroll to position [61, 0]
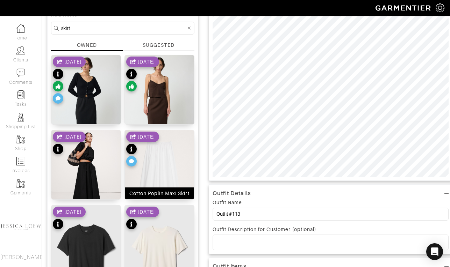
click at [170, 165] on img at bounding box center [159, 176] width 69 height 92
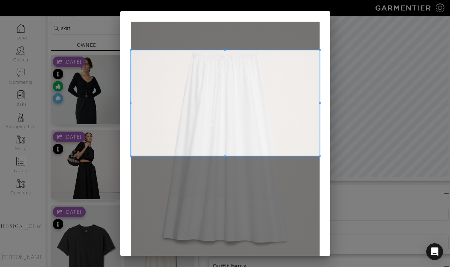
click at [231, 79] on span at bounding box center [225, 103] width 189 height 106
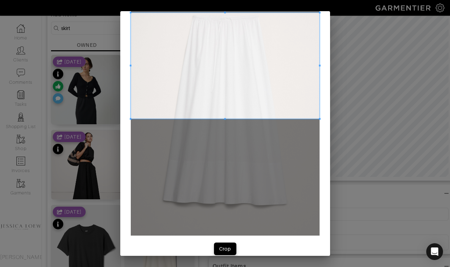
scroll to position [40, 0]
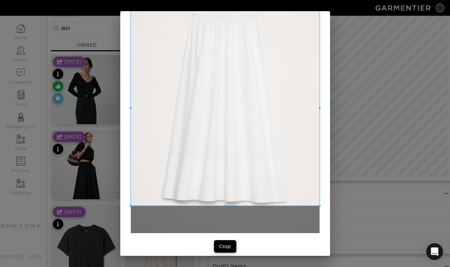
click at [240, 206] on div at bounding box center [225, 108] width 189 height 196
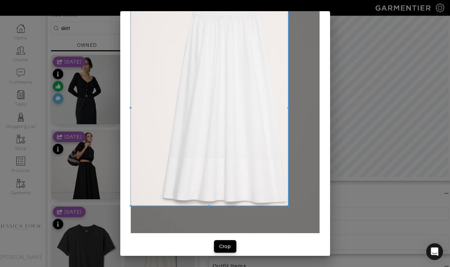
click at [288, 114] on div at bounding box center [210, 108] width 158 height 196
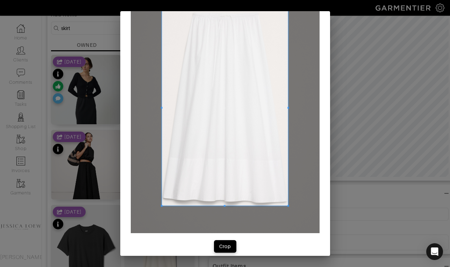
click at [161, 112] on div at bounding box center [224, 108] width 126 height 196
click at [226, 243] on div "Crop" at bounding box center [225, 246] width 12 height 7
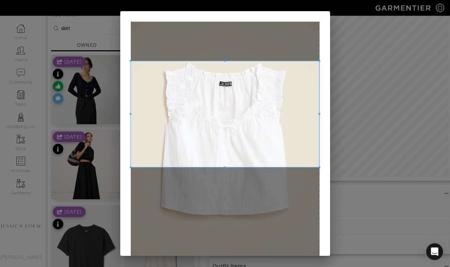
click at [216, 81] on span at bounding box center [225, 114] width 189 height 106
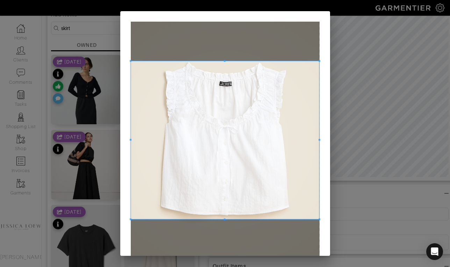
click at [228, 219] on div at bounding box center [225, 140] width 189 height 158
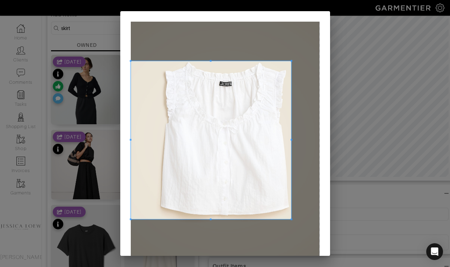
click at [290, 142] on span at bounding box center [291, 140] width 2 height 158
click at [131, 140] on span at bounding box center [211, 140] width 160 height 158
click at [130, 139] on span at bounding box center [131, 140] width 2 height 2
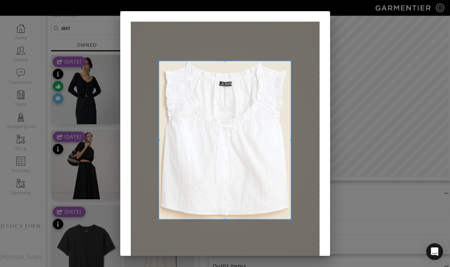
click at [158, 139] on span at bounding box center [159, 140] width 2 height 2
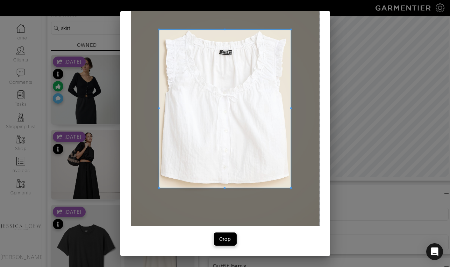
click at [223, 240] on div "Crop" at bounding box center [225, 239] width 12 height 7
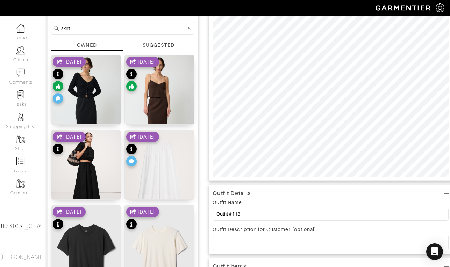
scroll to position [45, 0]
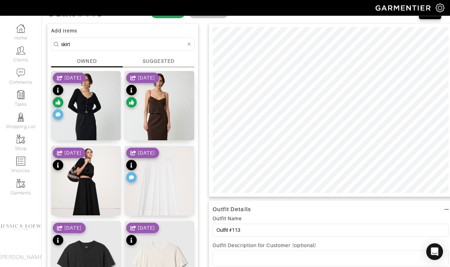
click at [118, 43] on input "skirt" at bounding box center [123, 44] width 125 height 9
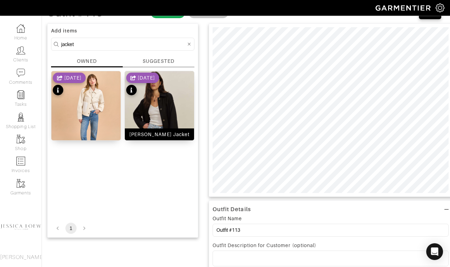
click at [162, 107] on img at bounding box center [159, 117] width 69 height 92
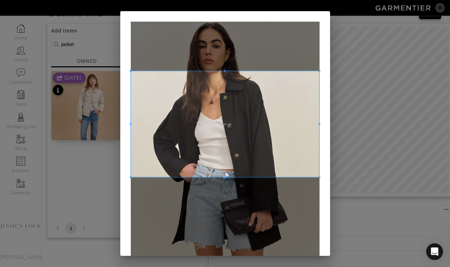
click at [213, 96] on span at bounding box center [225, 124] width 189 height 106
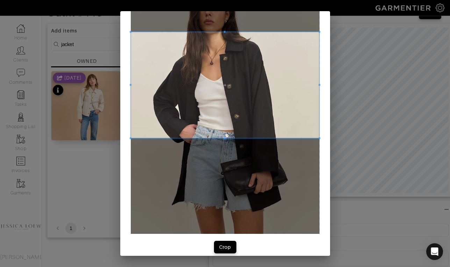
scroll to position [40, 0]
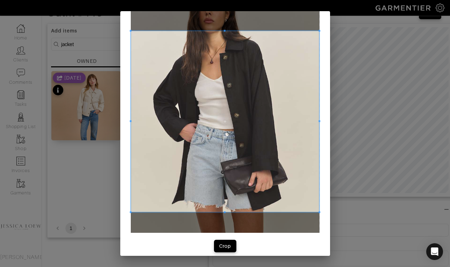
click at [236, 212] on div at bounding box center [225, 121] width 189 height 181
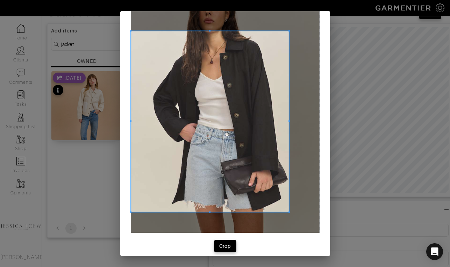
click at [289, 130] on div at bounding box center [210, 121] width 158 height 181
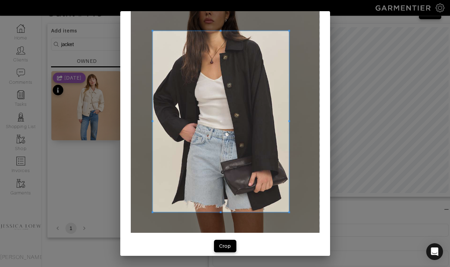
click at [152, 119] on div at bounding box center [220, 121] width 136 height 181
click at [224, 247] on div "Crop" at bounding box center [225, 246] width 12 height 7
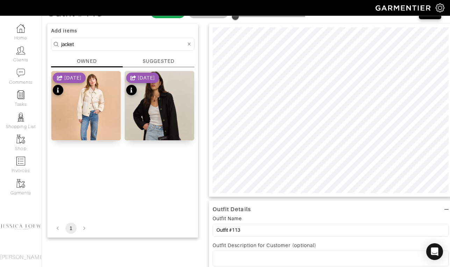
click at [88, 45] on input "jacket" at bounding box center [123, 44] width 125 height 9
type input "shoes"
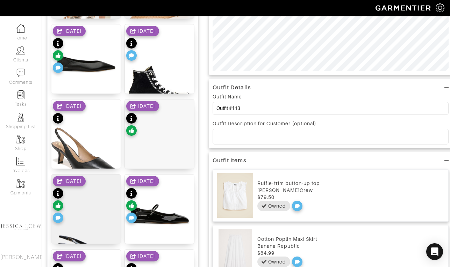
scroll to position [164, 0]
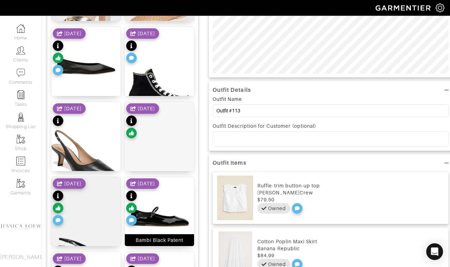
click at [173, 204] on img at bounding box center [159, 216] width 69 height 78
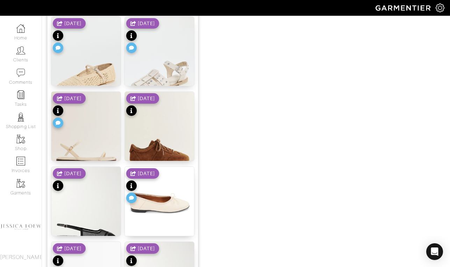
scroll to position [725, 0]
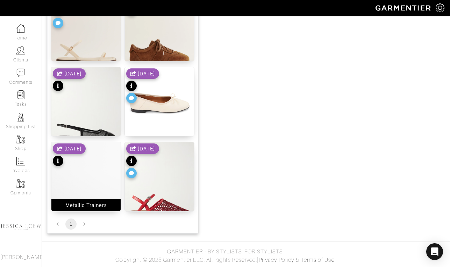
click at [90, 176] on img at bounding box center [85, 188] width 69 height 92
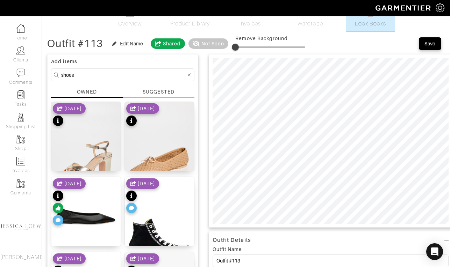
scroll to position [14, 0]
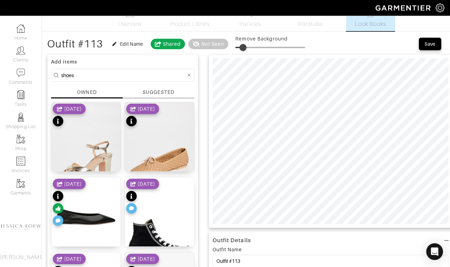
type input "16"
drag, startPoint x: 244, startPoint y: 48, endPoint x: 248, endPoint y: 49, distance: 4.1
click at [248, 49] on span at bounding box center [270, 47] width 70 height 10
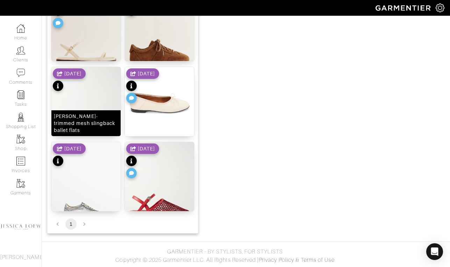
scroll to position [724, 0]
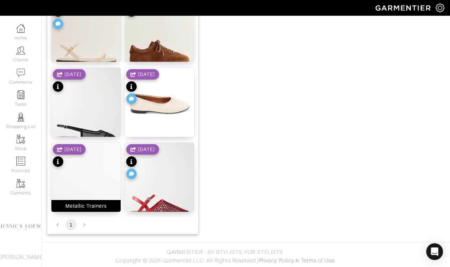
click at [92, 182] on img at bounding box center [85, 189] width 69 height 92
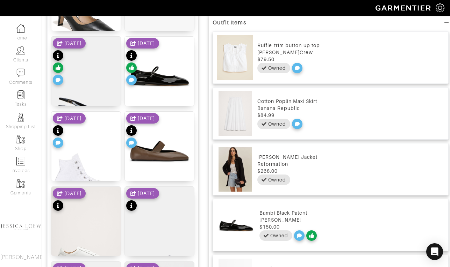
scroll to position [0, 0]
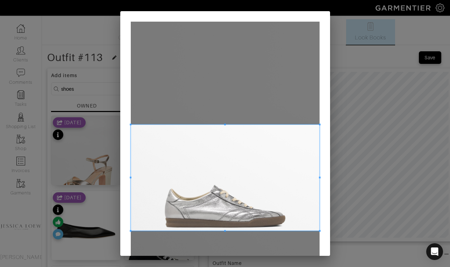
click at [239, 216] on span at bounding box center [225, 178] width 189 height 106
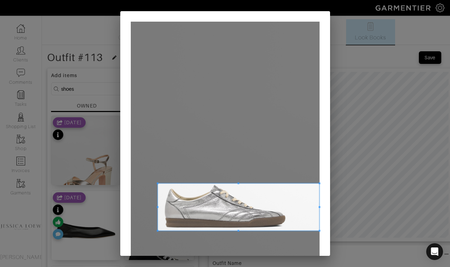
click at [158, 183] on span at bounding box center [157, 184] width 2 height 2
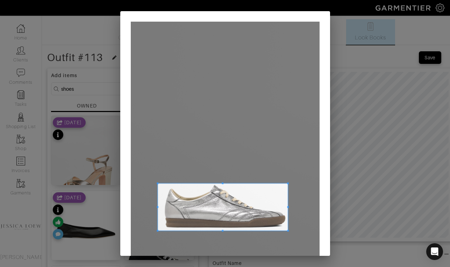
click at [287, 207] on span at bounding box center [288, 207] width 2 height 2
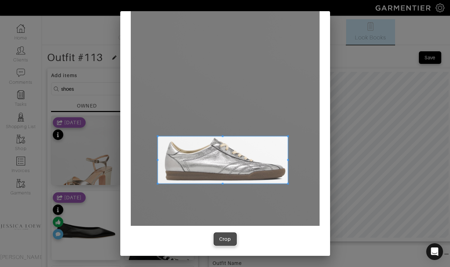
click at [230, 242] on div "Crop" at bounding box center [225, 239] width 12 height 7
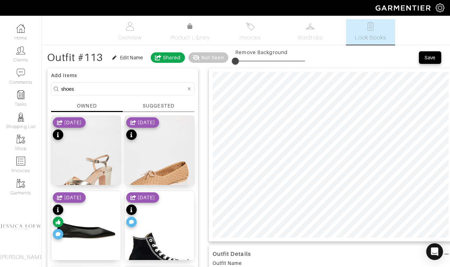
click at [99, 89] on input "shoes" at bounding box center [123, 89] width 125 height 9
type input "bag"
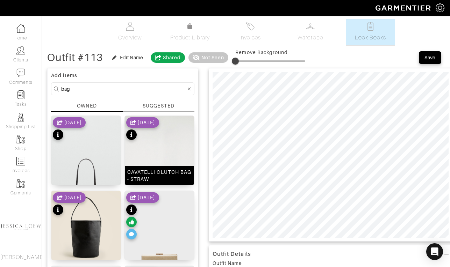
click at [157, 152] on img at bounding box center [159, 168] width 69 height 104
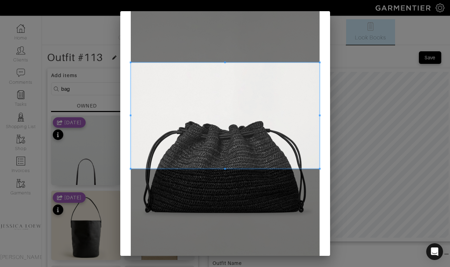
scroll to position [50, 0]
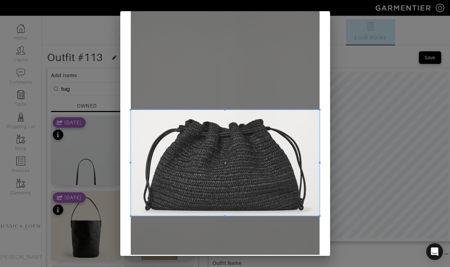
click at [215, 197] on span at bounding box center [225, 163] width 189 height 106
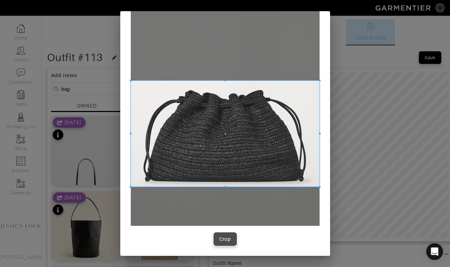
click at [226, 242] on div "Crop" at bounding box center [225, 239] width 12 height 7
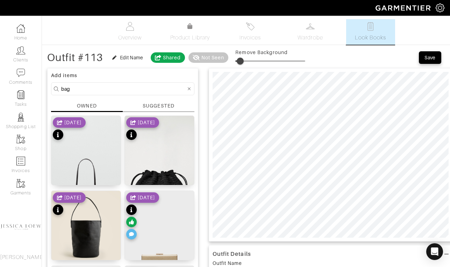
click at [241, 61] on span at bounding box center [239, 61] width 7 height 7
click at [80, 224] on img at bounding box center [85, 234] width 69 height 87
click at [249, 63] on span at bounding box center [247, 61] width 7 height 7
drag, startPoint x: 247, startPoint y: 61, endPoint x: 261, endPoint y: 65, distance: 15.1
click at [261, 65] on span at bounding box center [260, 61] width 7 height 7
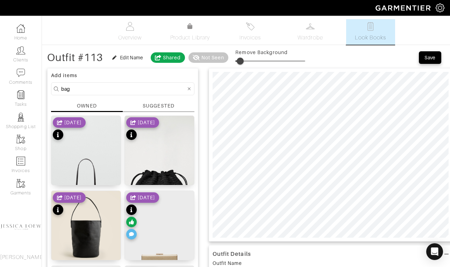
type input "36"
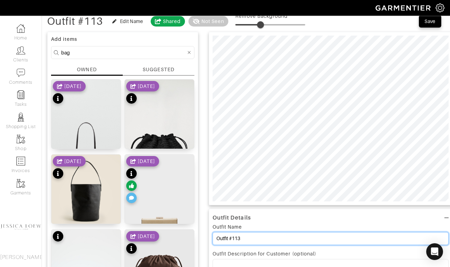
click at [255, 240] on input "Outfit #113" at bounding box center [330, 238] width 236 height 13
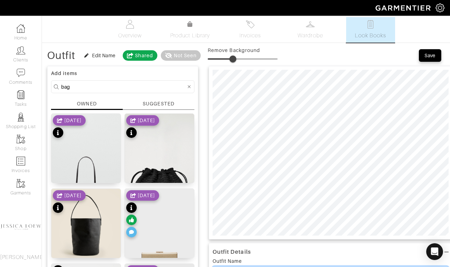
scroll to position [0, 0]
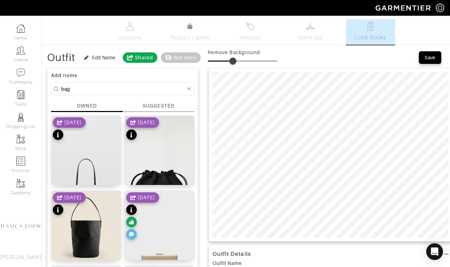
type input "Outfit"
click at [429, 55] on div "Save" at bounding box center [429, 57] width 11 height 7
